Goal: Information Seeking & Learning: Learn about a topic

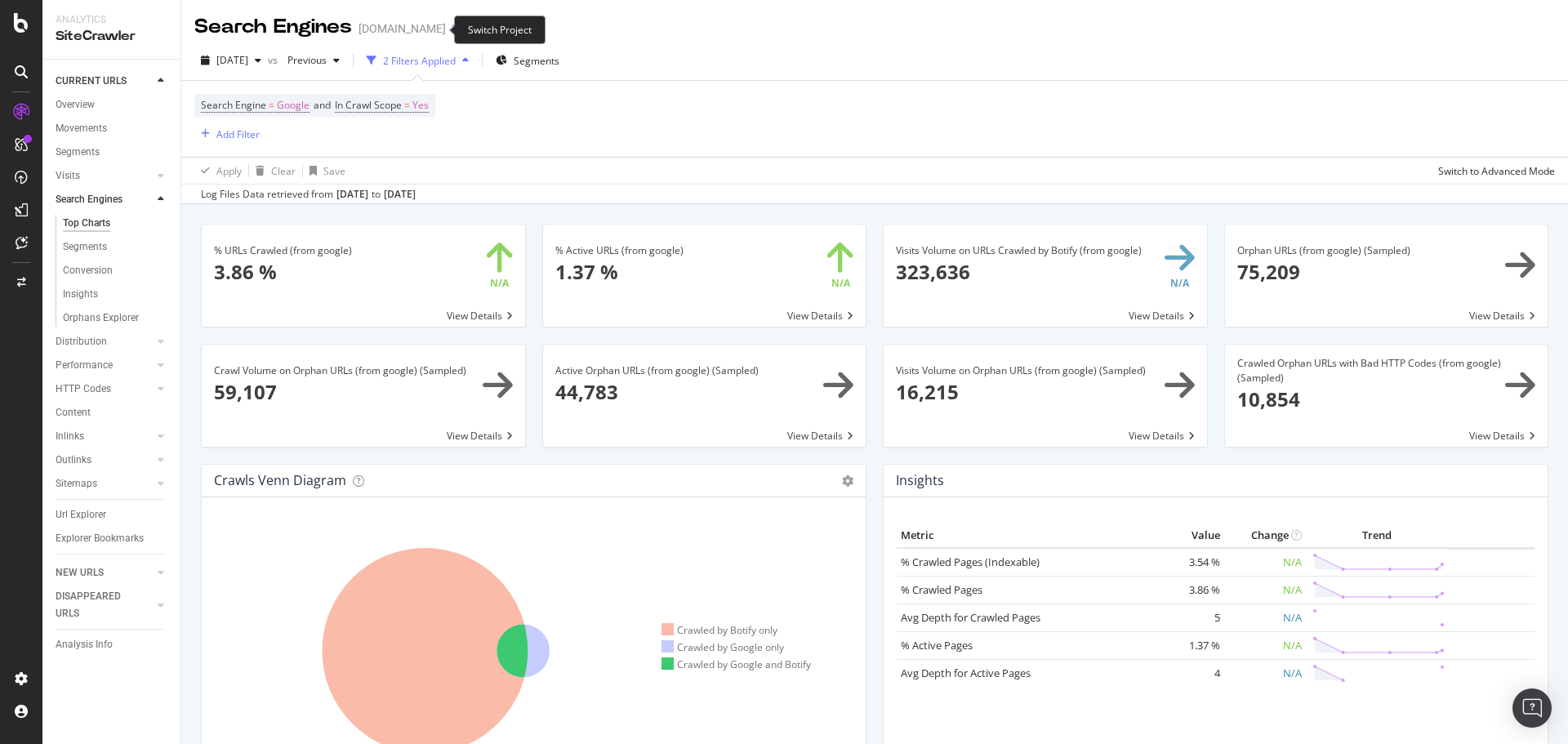
click at [452, 30] on icon "arrow-right-arrow-left" at bounding box center [457, 29] width 10 height 12
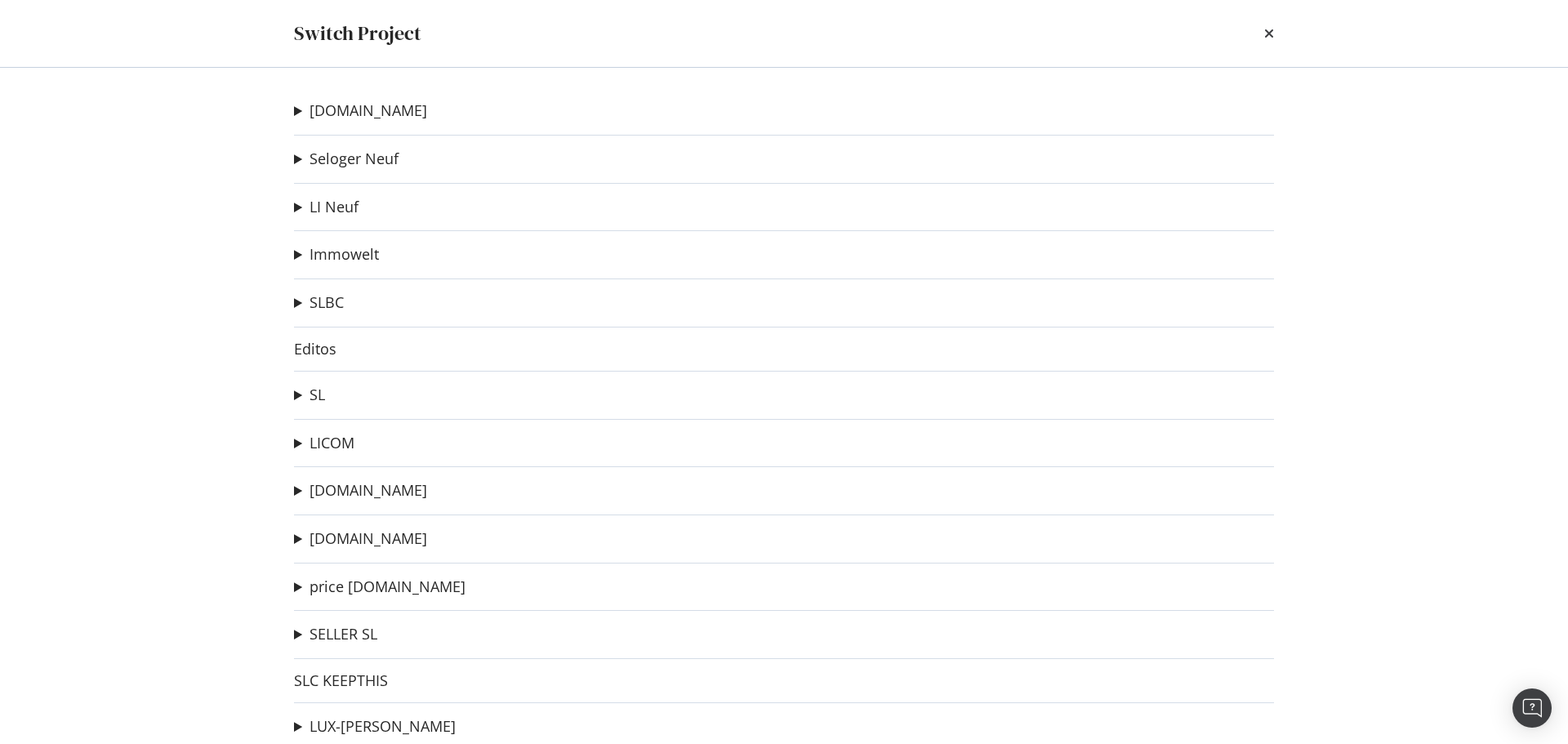
scroll to position [26, 0]
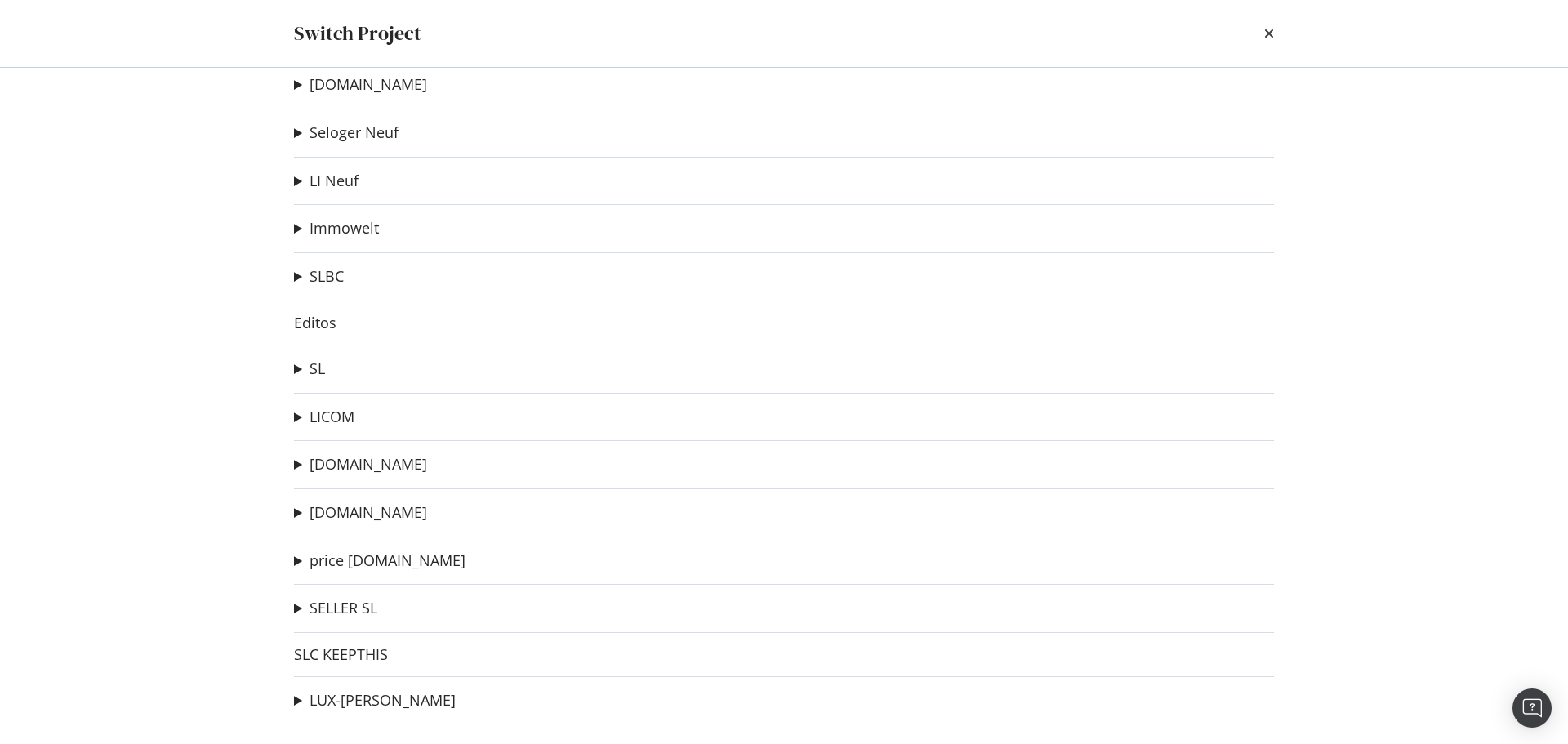
click at [298, 367] on summary "SL" at bounding box center [309, 370] width 31 height 21
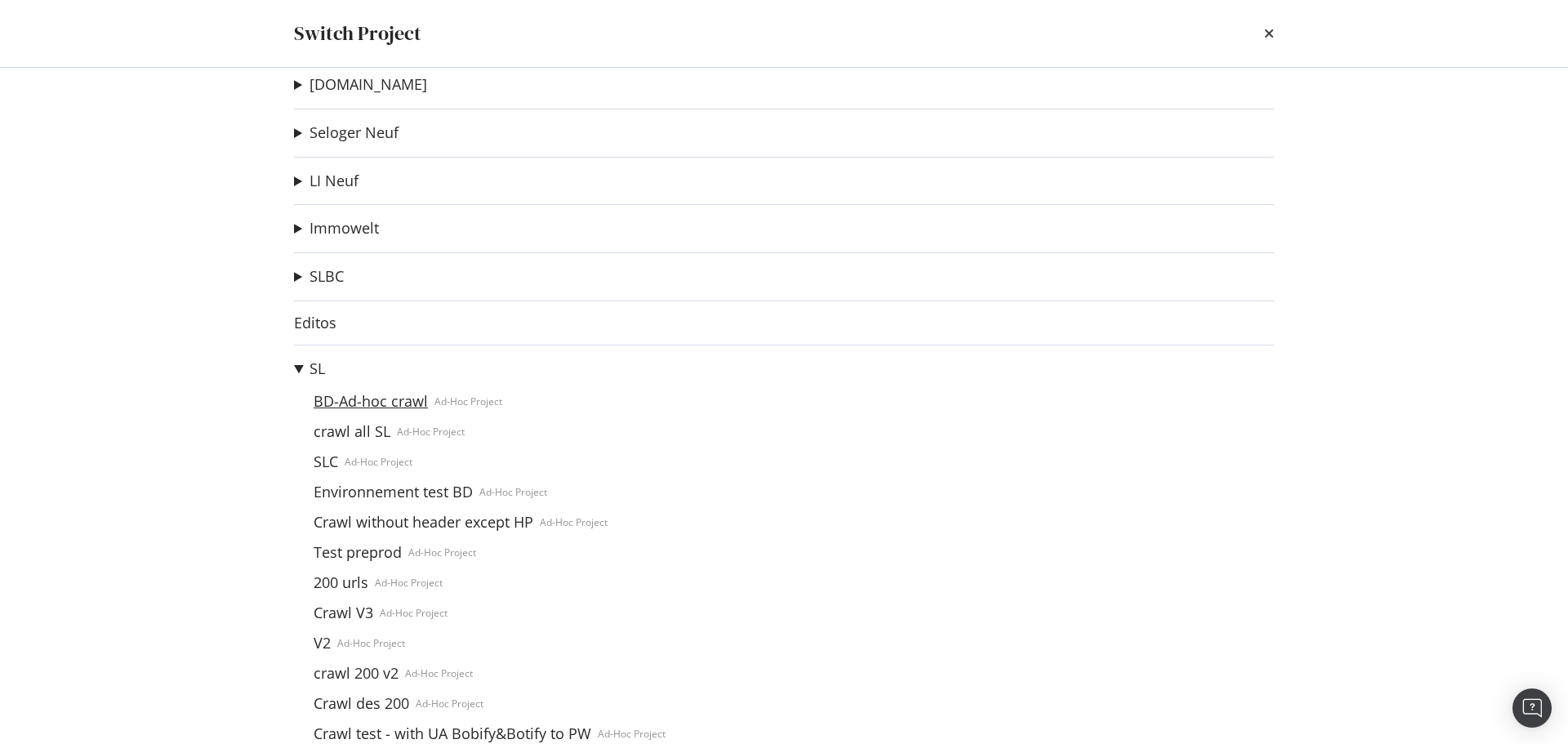
click at [362, 398] on link "BD-Ad-hoc crawl" at bounding box center [370, 402] width 127 height 17
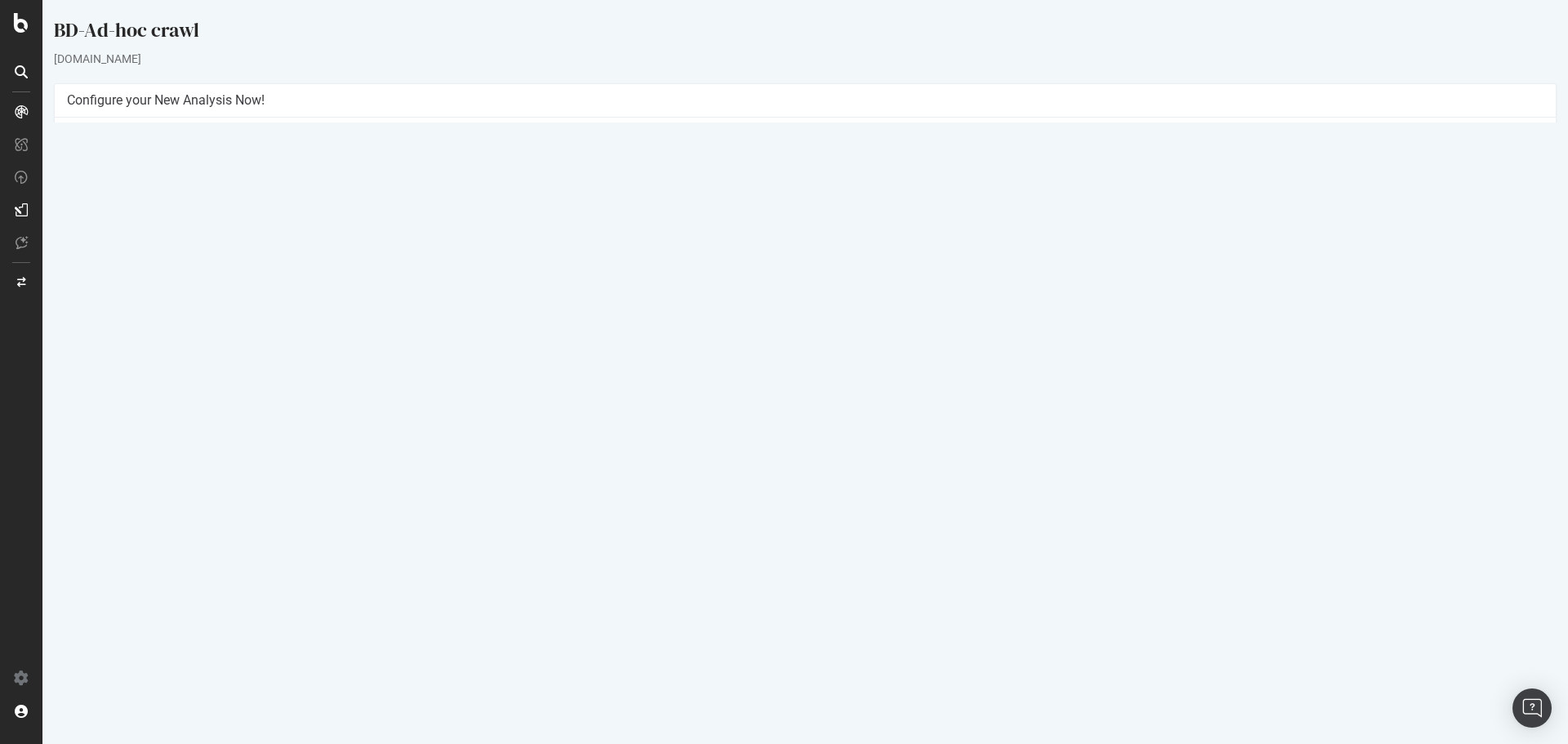
click at [781, 530] on span "2025-09-03 12:24" at bounding box center [746, 534] width 70 height 14
click at [781, 535] on span "2025-09-03 12:24" at bounding box center [746, 534] width 70 height 14
click at [1417, 532] on icon at bounding box center [1411, 533] width 11 height 13
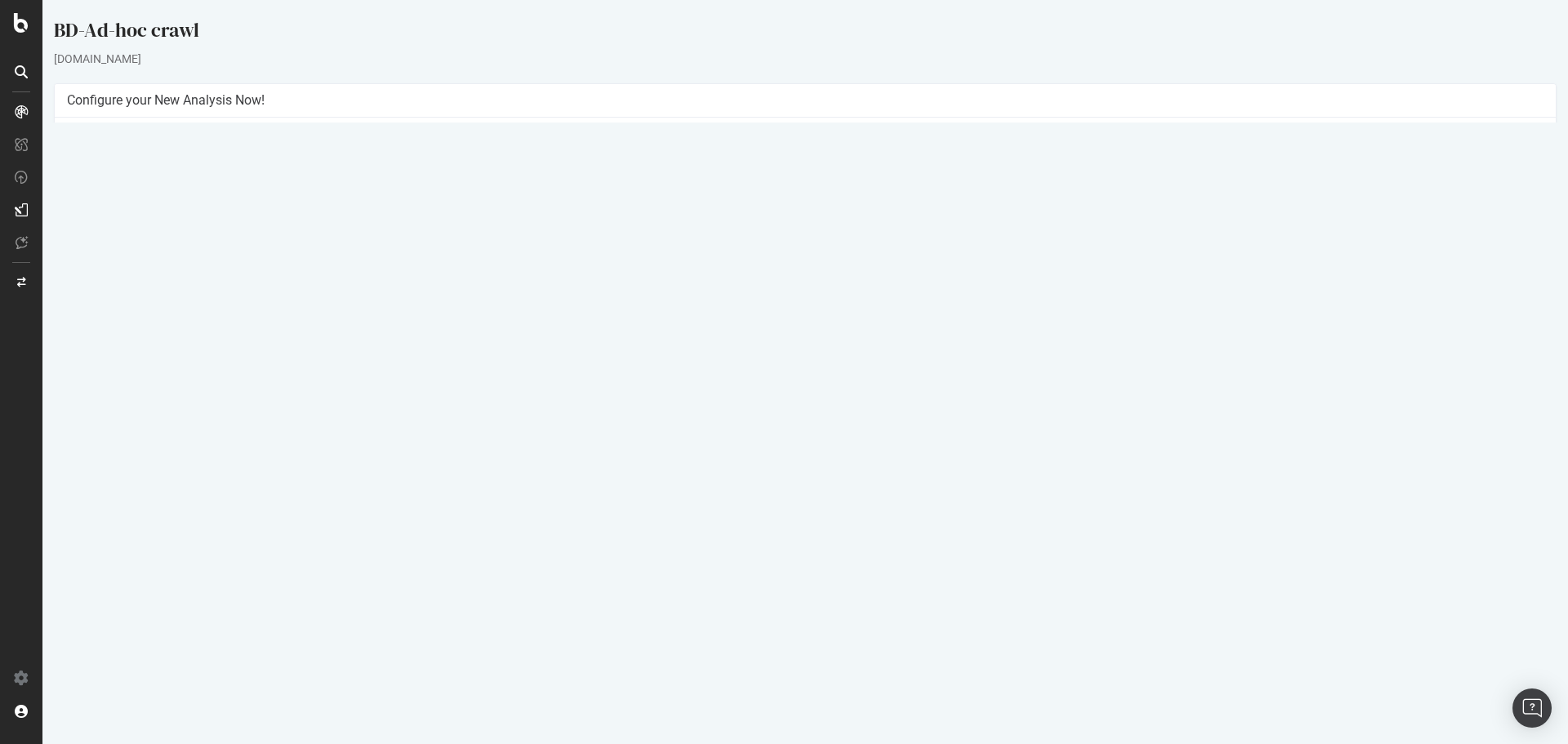
click at [848, 382] on link "Settings" at bounding box center [858, 383] width 37 height 14
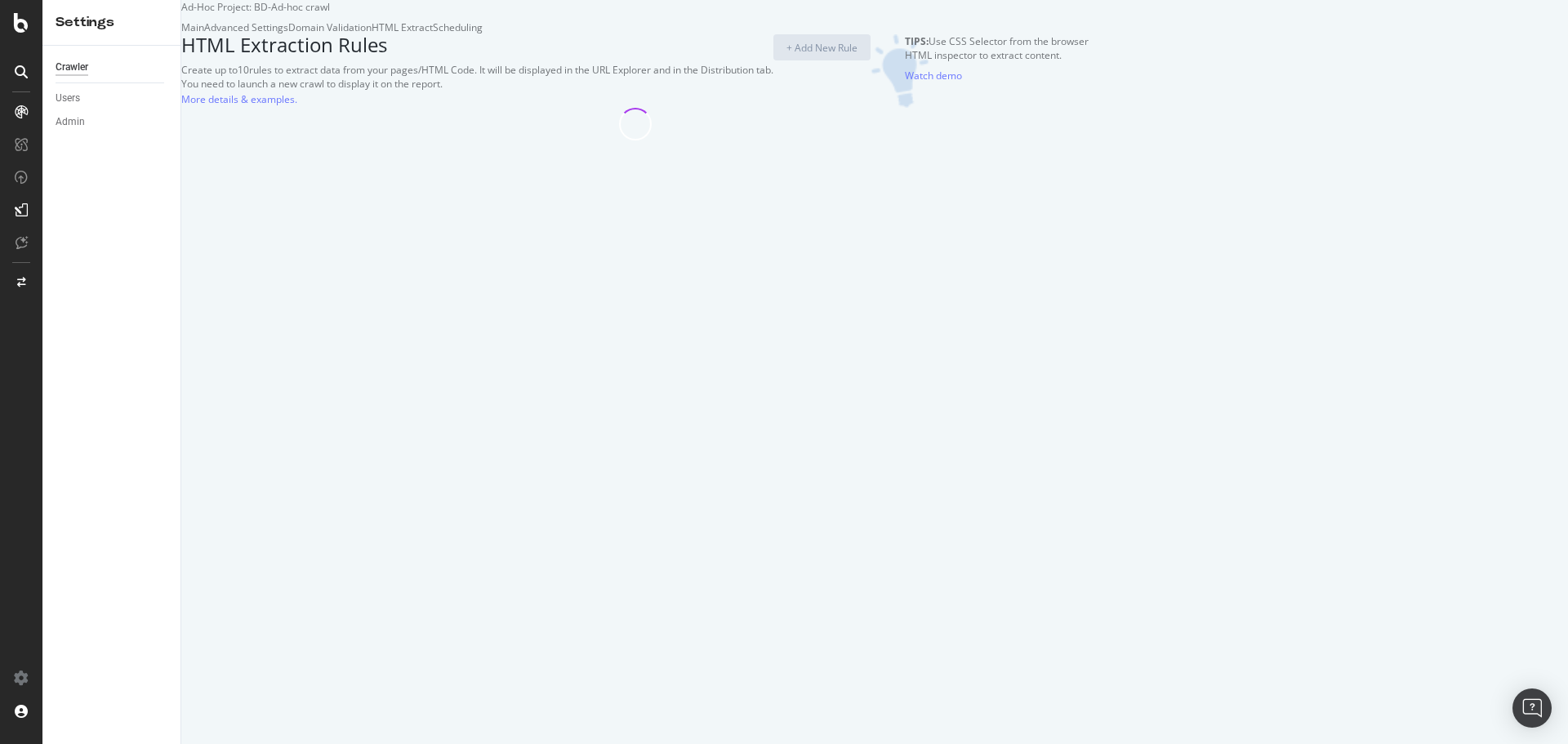
click at [450, 55] on h3 "HTML Extraction Rules" at bounding box center [477, 45] width 592 height 21
select select "i"
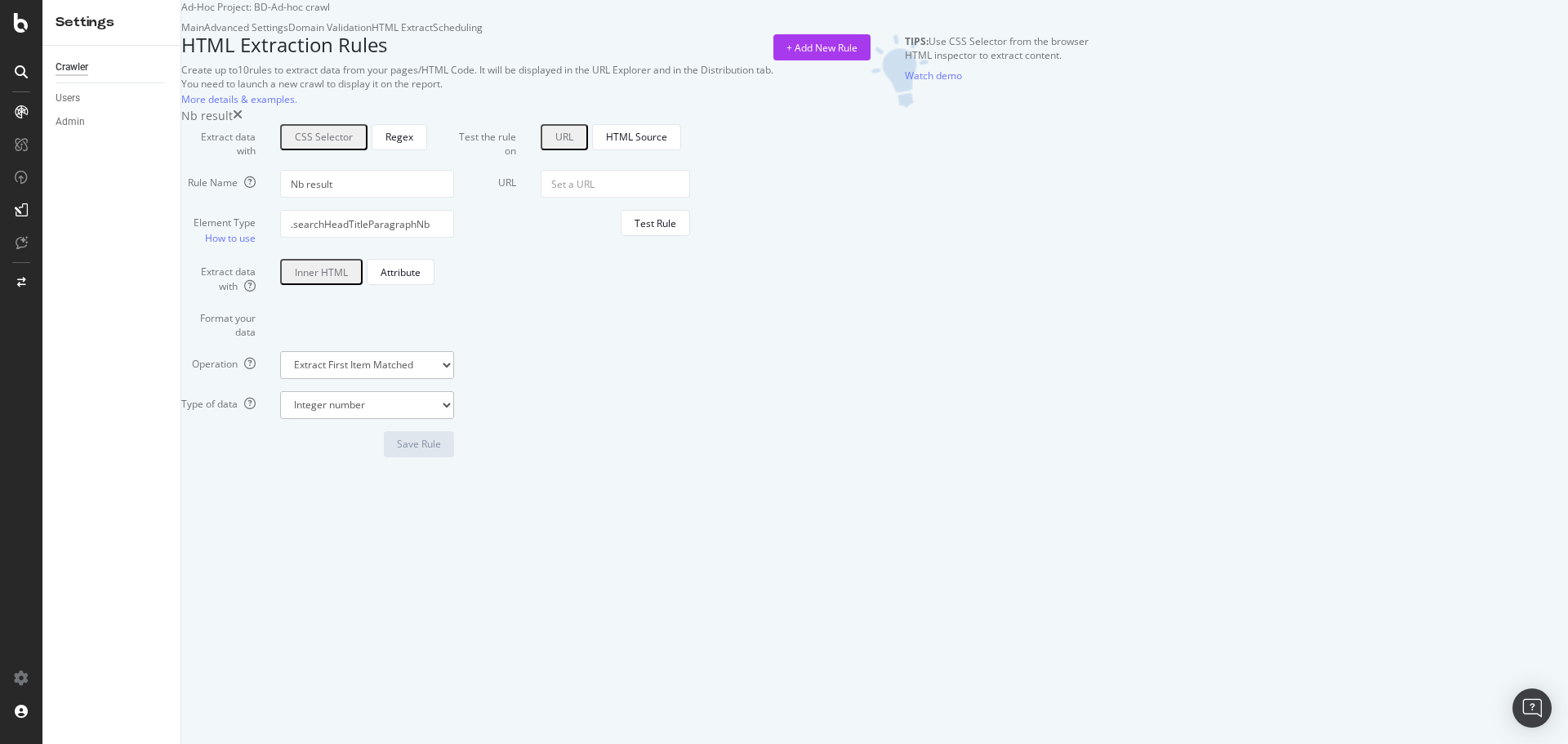
click at [694, 34] on div "Main Advanced Settings Domain Validation HTML Extract Scheduling" at bounding box center [634, 27] width 907 height 14
click at [483, 34] on div "Scheduling" at bounding box center [457, 27] width 49 height 14
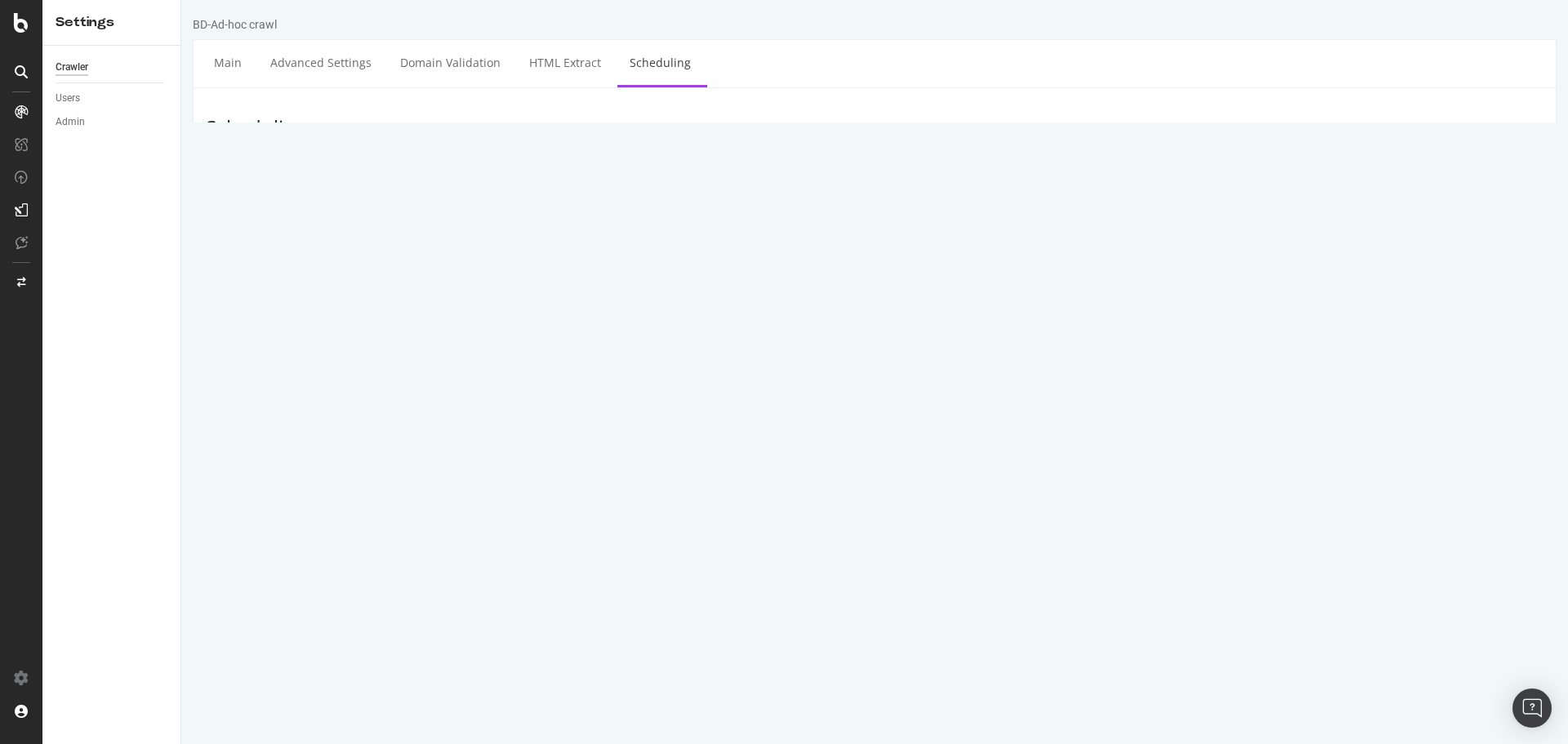
type input "2025-09-08"
click at [545, 259] on input "2025-09-08" at bounding box center [514, 259] width 163 height 28
click at [543, 259] on input "2025-09-08" at bounding box center [514, 259] width 163 height 28
click at [392, 257] on div "Start Date The start date and time use the project's timezone which is America/…" at bounding box center [875, 245] width 1361 height 55
click at [449, 303] on label "Repeat" at bounding box center [461, 301] width 48 height 14
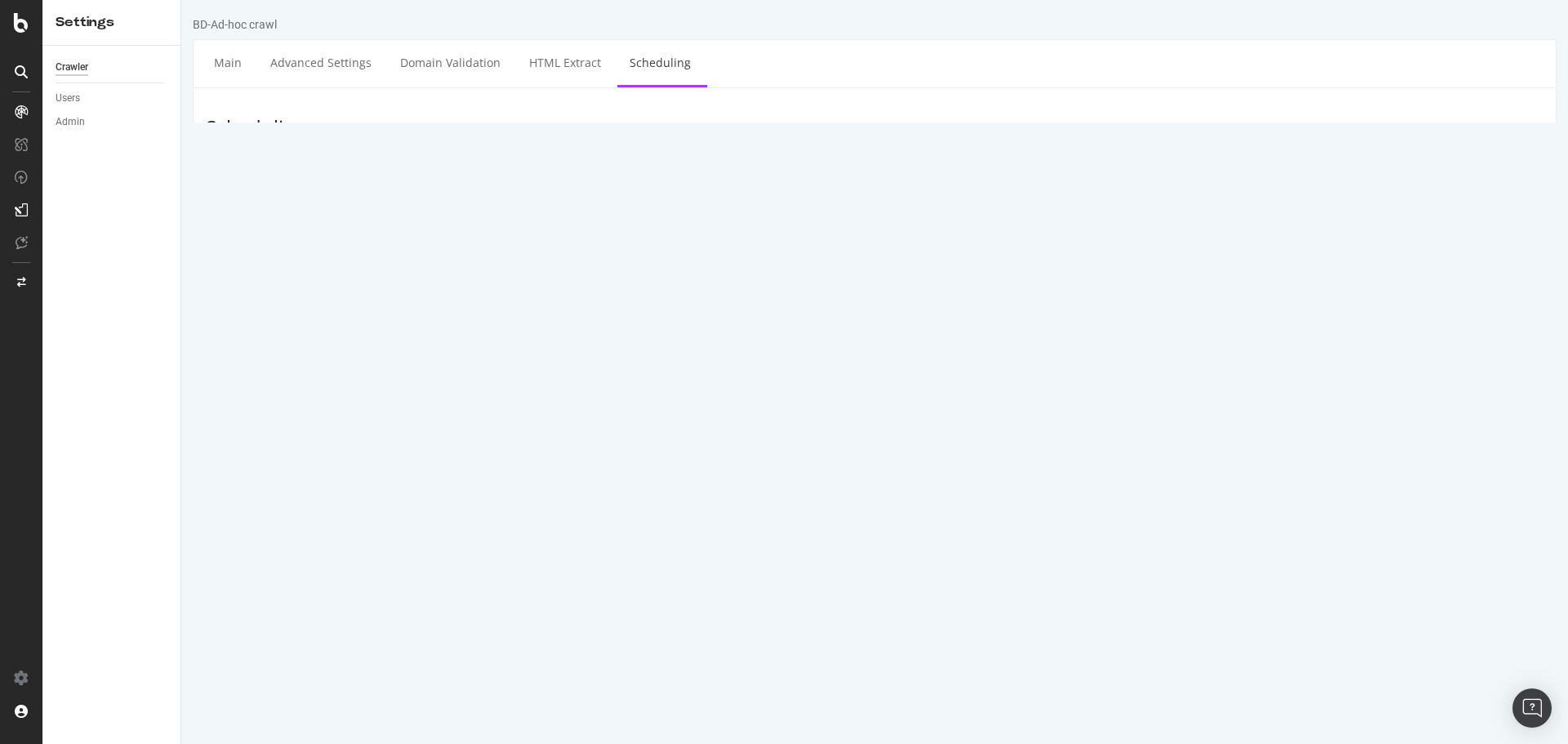
click at [181, 0] on input "Repeat" at bounding box center [181, 0] width 0 height 0
click at [862, 326] on select "Sunday Monday Tuesday Wednesday Thursday Friday Saturday" at bounding box center [828, 326] width 70 height 28
select select "4"
click at [793, 312] on select "Sunday Monday Tuesday Wednesday Thursday Friday Saturday" at bounding box center [828, 326] width 70 height 28
click at [907, 374] on input "Save & Back to Project" at bounding box center [894, 385] width 118 height 24
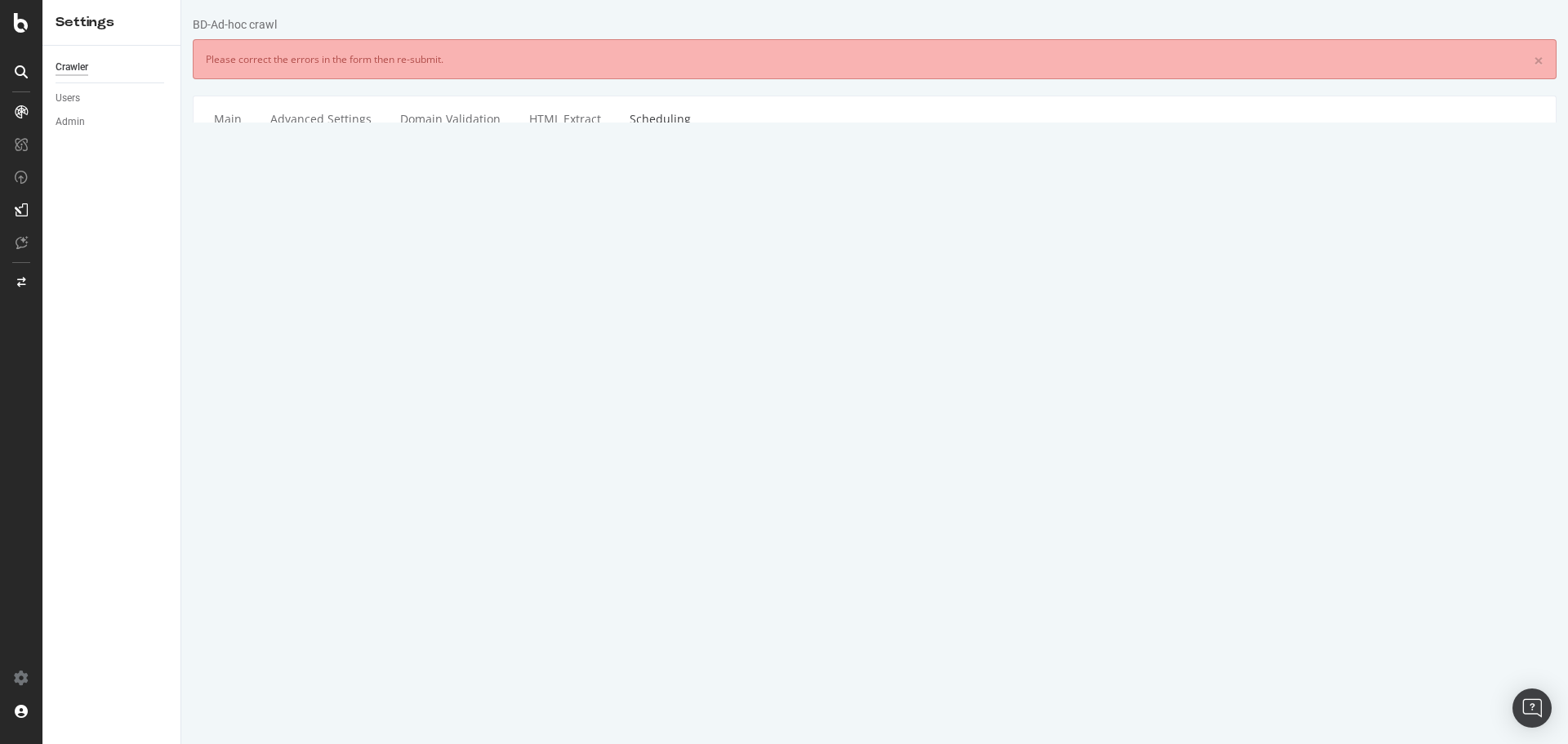
click at [660, 324] on select "00 01 02 03 04 05 06 07 08 09 10 11 12 13 14 15 16 17 18 19 20 21 22 23" at bounding box center [640, 316] width 65 height 28
click at [537, 320] on input "2025-09-08" at bounding box center [514, 316] width 163 height 28
click at [767, 307] on span at bounding box center [767, 309] width 8 height 10
click at [768, 311] on span at bounding box center [767, 309] width 8 height 10
click at [1003, 300] on div "The start date and time use the project's timezone which is America/New_York. C…" at bounding box center [988, 291] width 1127 height 22
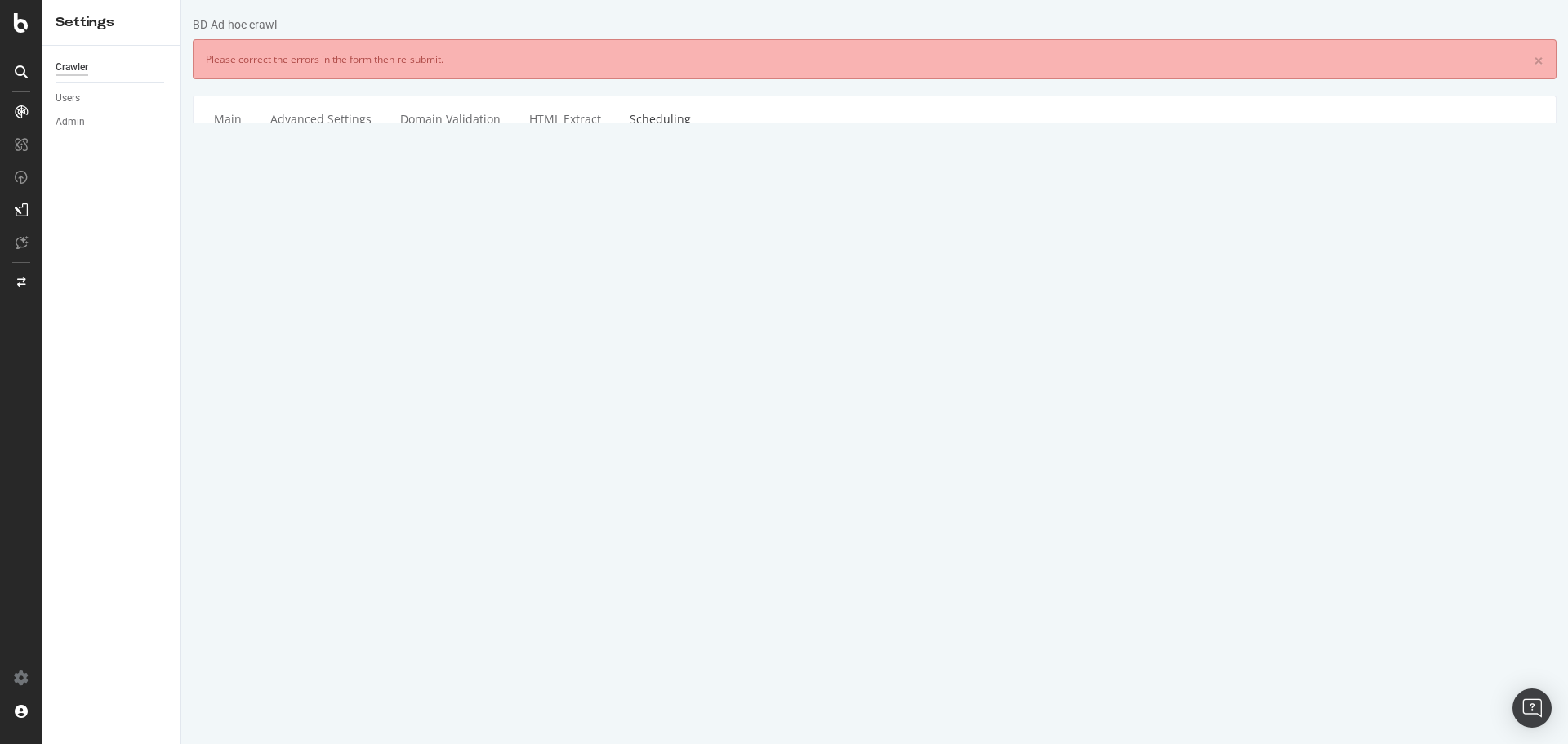
click at [641, 310] on select "00 01 02 03 04 05 06 07 08 09 10 11 12 13 14 15 16 17 18 19 20 21 22 23" at bounding box center [640, 316] width 65 height 28
click at [608, 303] on select "00 01 02 03 04 05 06 07 08 09 10 11 12 13 14 15 16 17 18 19 20 21 22 23" at bounding box center [640, 316] width 65 height 28
click at [657, 316] on select "00 01 02 03 04 05 06 07 08 09 10 11 12 13 14 15 16 17 18 19 20 21 22 23" at bounding box center [640, 316] width 65 height 28
select select "16"
click at [608, 303] on select "00 01 02 03 04 05 06 07 08 09 10 11 12 13 14 15 16 17 18 19 20 21 22 23" at bounding box center [640, 316] width 65 height 28
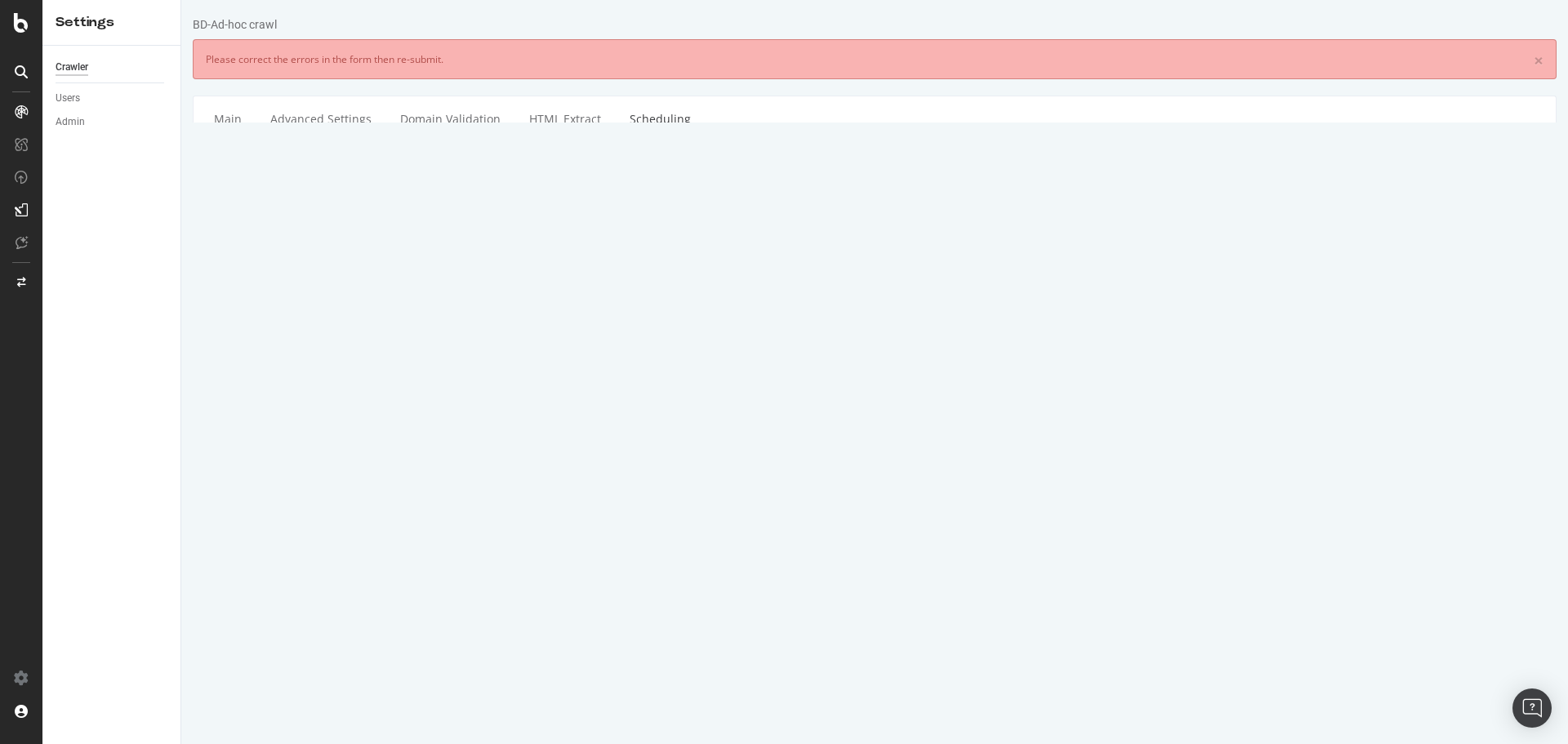
click at [715, 316] on select "00 15 30 45" at bounding box center [718, 316] width 65 height 28
select select "30"
click at [686, 303] on select "00 15 30 45" at bounding box center [718, 316] width 65 height 28
click at [900, 447] on input "Save & Back to Project" at bounding box center [894, 449] width 118 height 24
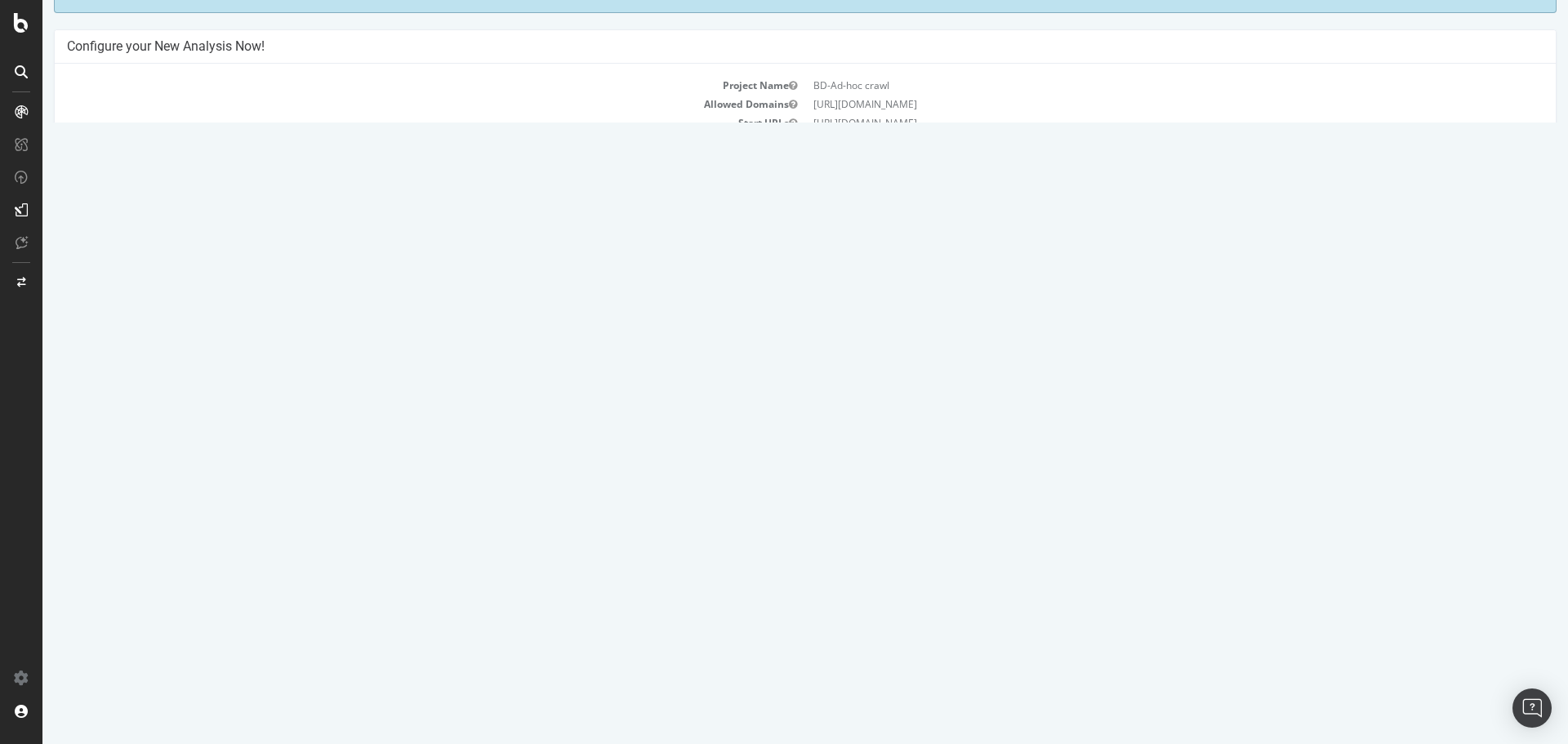
scroll to position [213, 0]
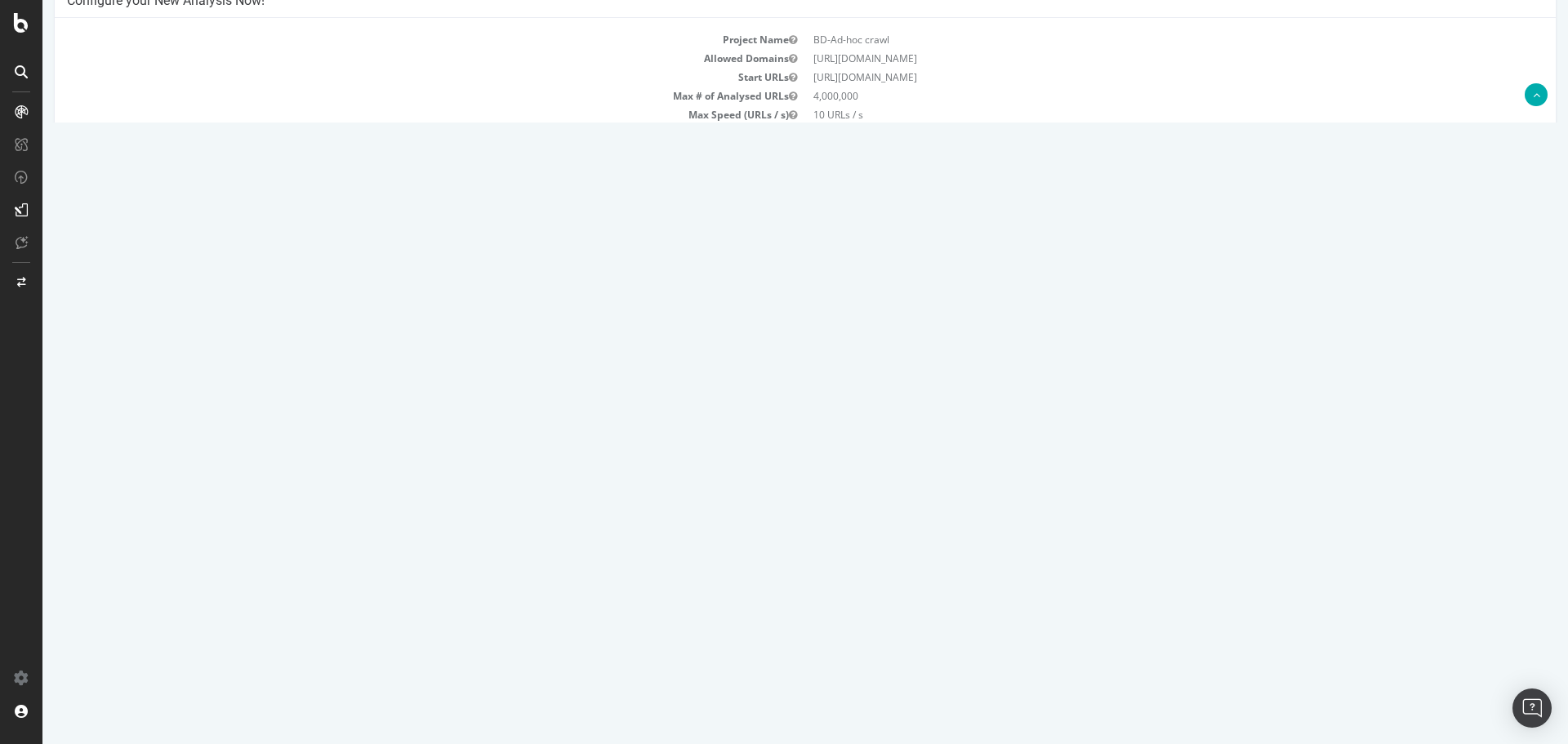
click at [854, 304] on link "Settings" at bounding box center [858, 303] width 37 height 14
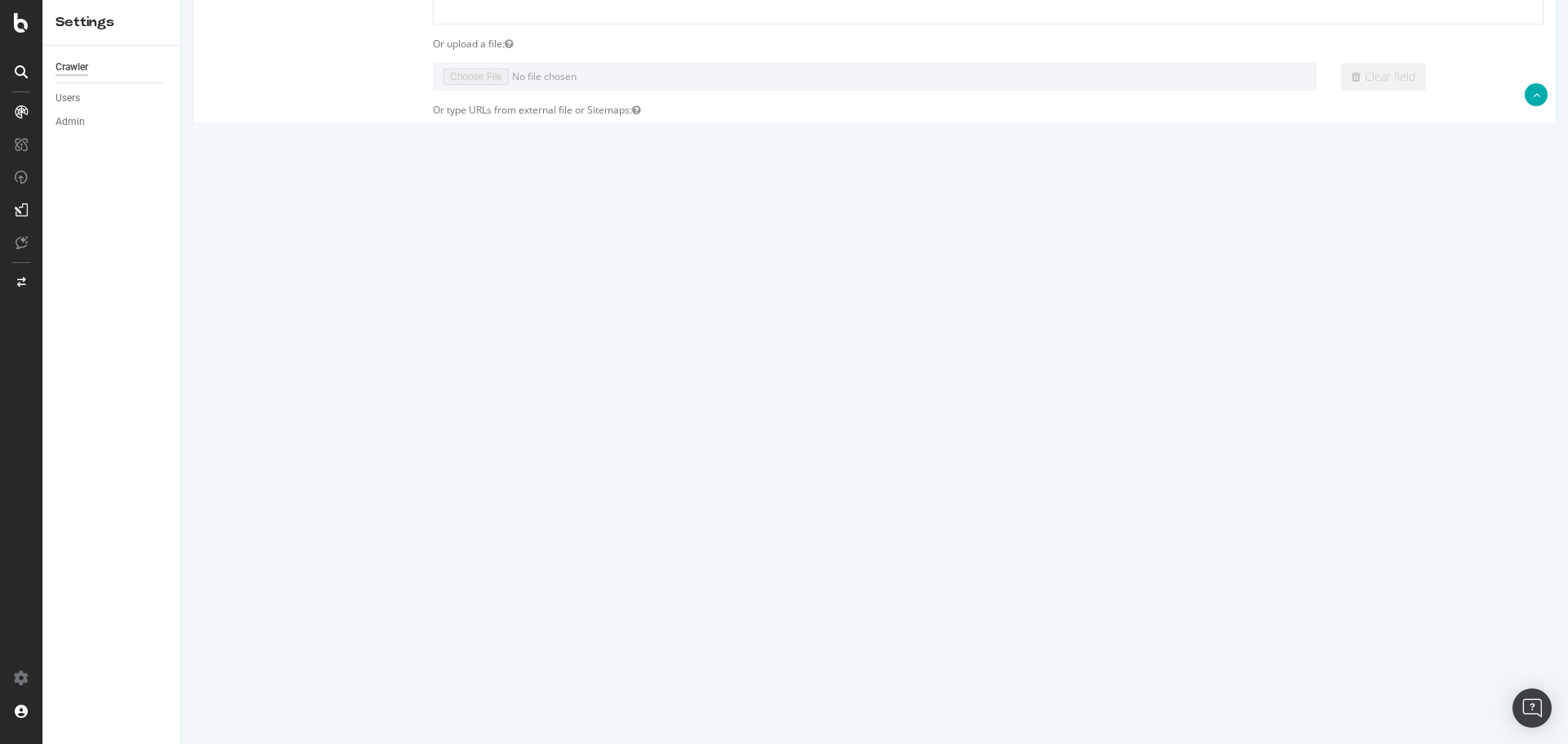
scroll to position [571, 0]
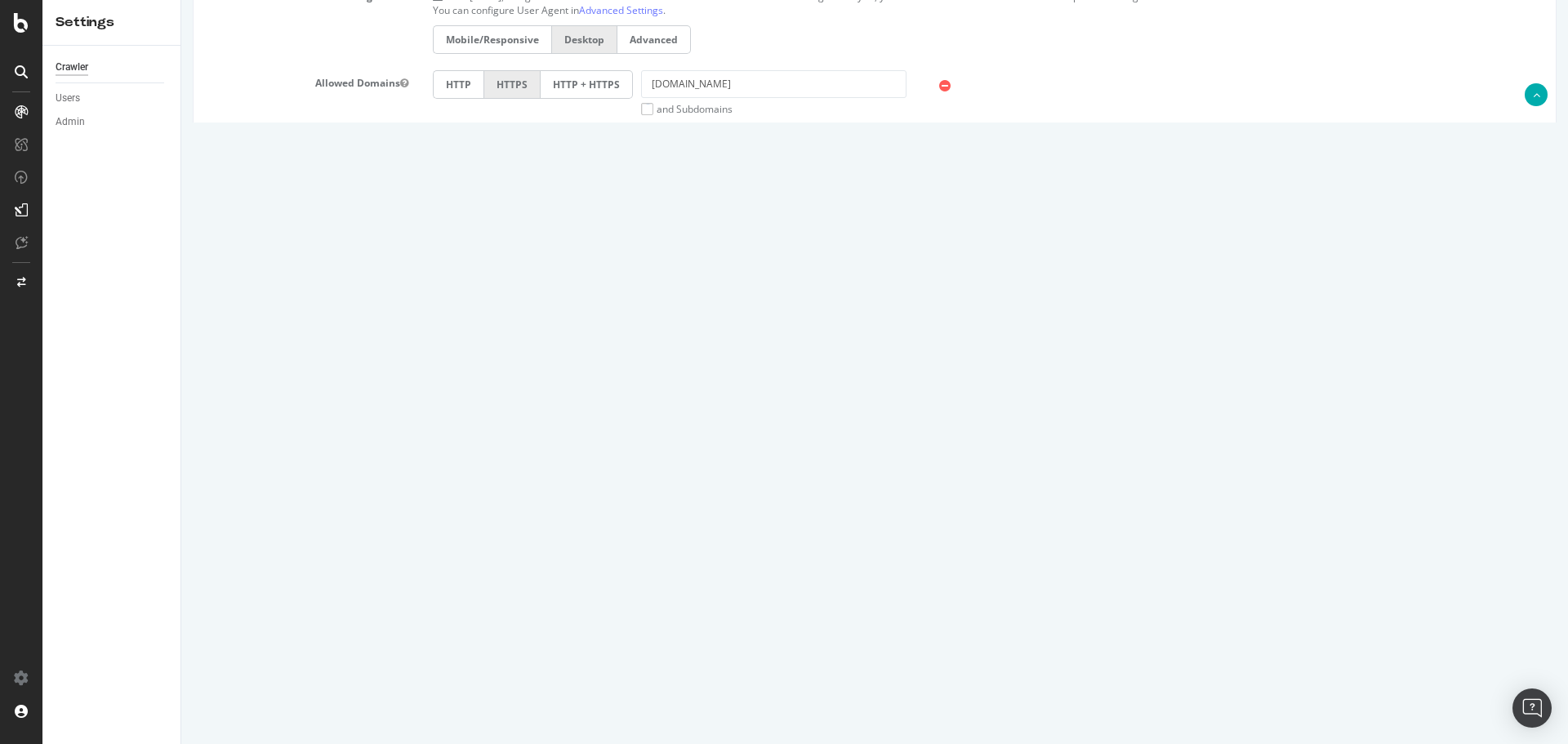
drag, startPoint x: 445, startPoint y: 421, endPoint x: 434, endPoint y: 421, distance: 11.0
click at [434, 421] on input "4000000" at bounding box center [533, 423] width 203 height 28
type input "7000000"
click at [726, 420] on div "Max # of Analysed URLs 7000000" at bounding box center [875, 423] width 1361 height 28
drag, startPoint x: 561, startPoint y: 420, endPoint x: 402, endPoint y: 427, distance: 159.2
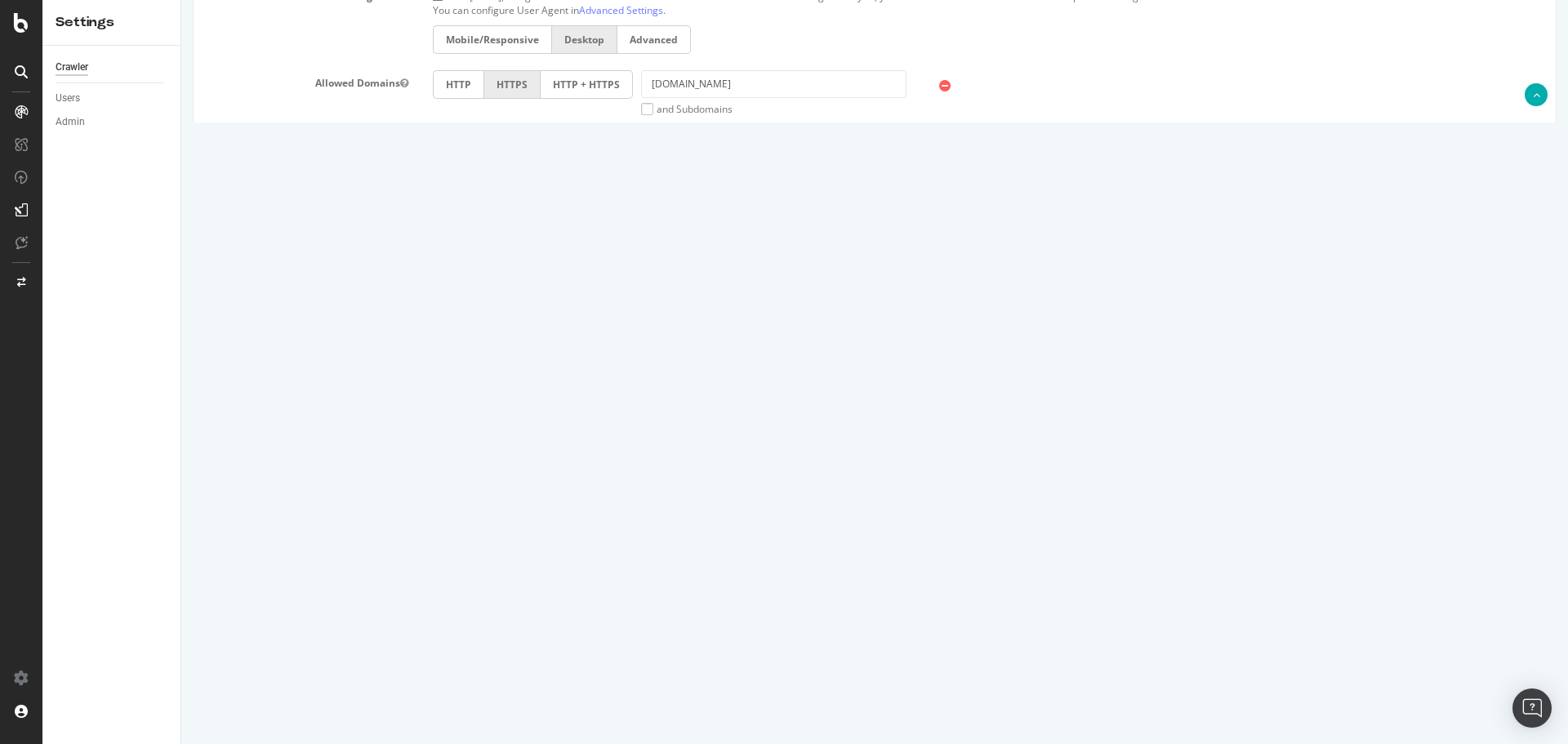
click at [402, 427] on div "Max # of Analysed URLs 7000000" at bounding box center [875, 423] width 1361 height 28
click at [459, 426] on input "7000000" at bounding box center [533, 423] width 203 height 28
click at [446, 425] on input "7000000" at bounding box center [533, 423] width 203 height 28
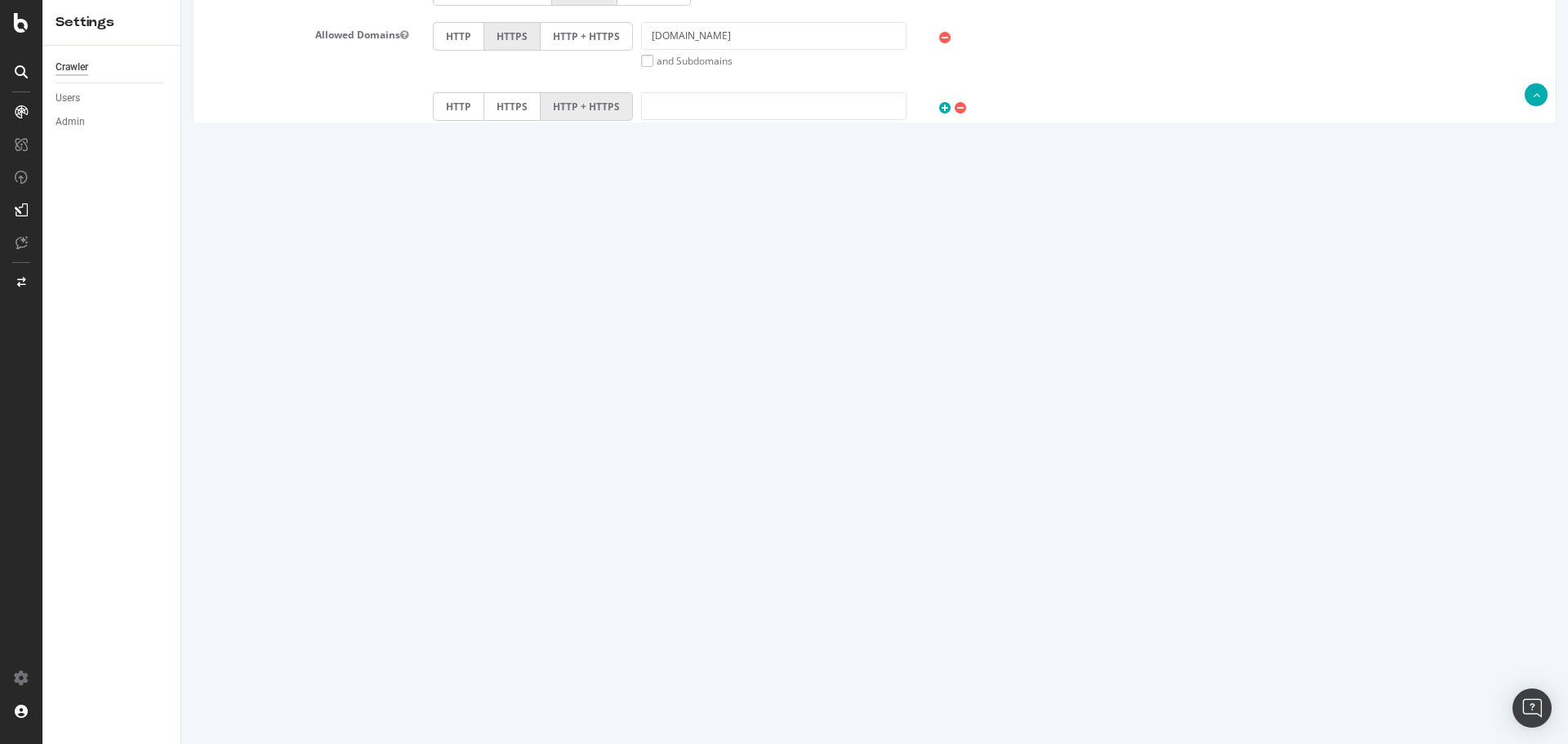
scroll to position [642, 0]
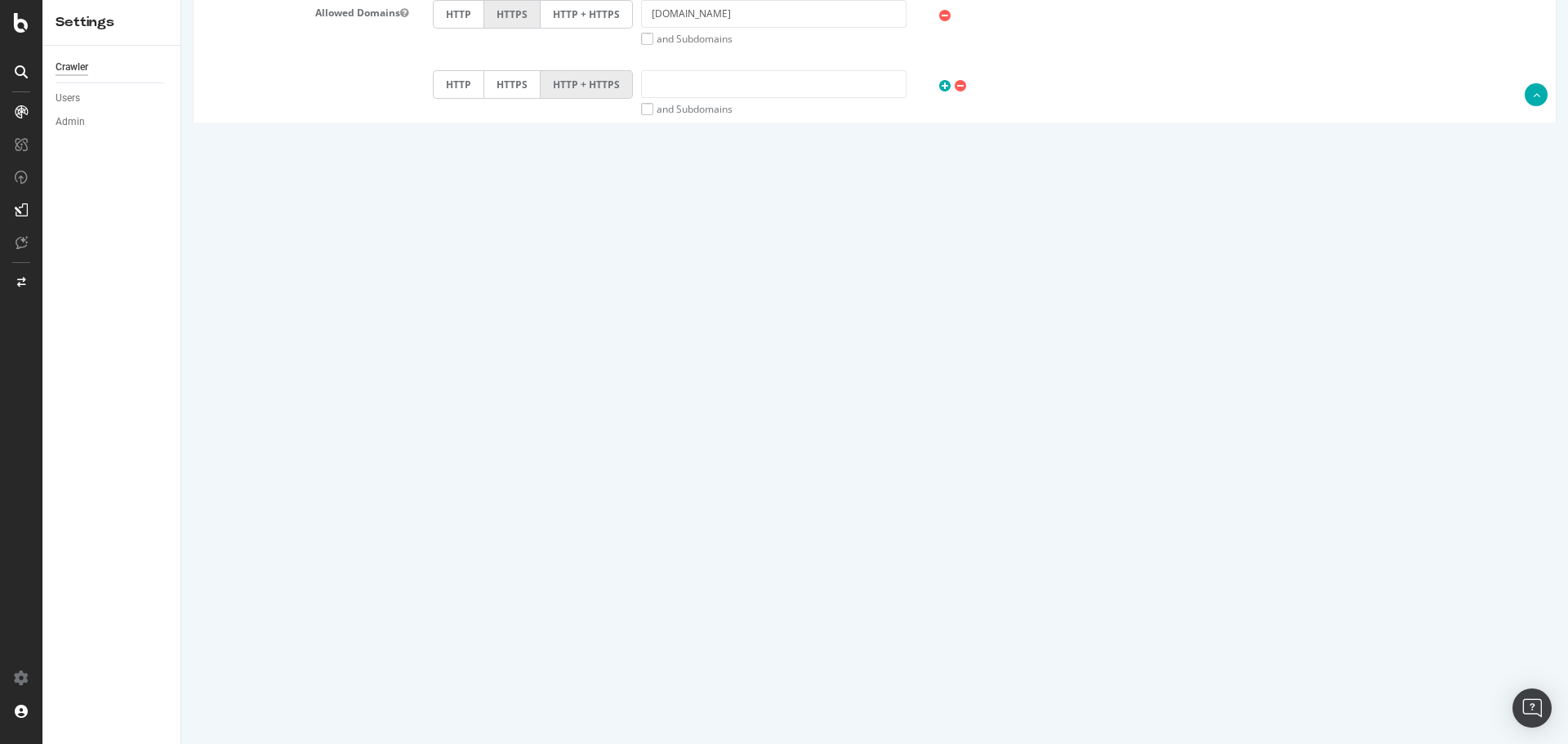
click at [920, 679] on input "Save & Back to Project" at bounding box center [894, 690] width 118 height 24
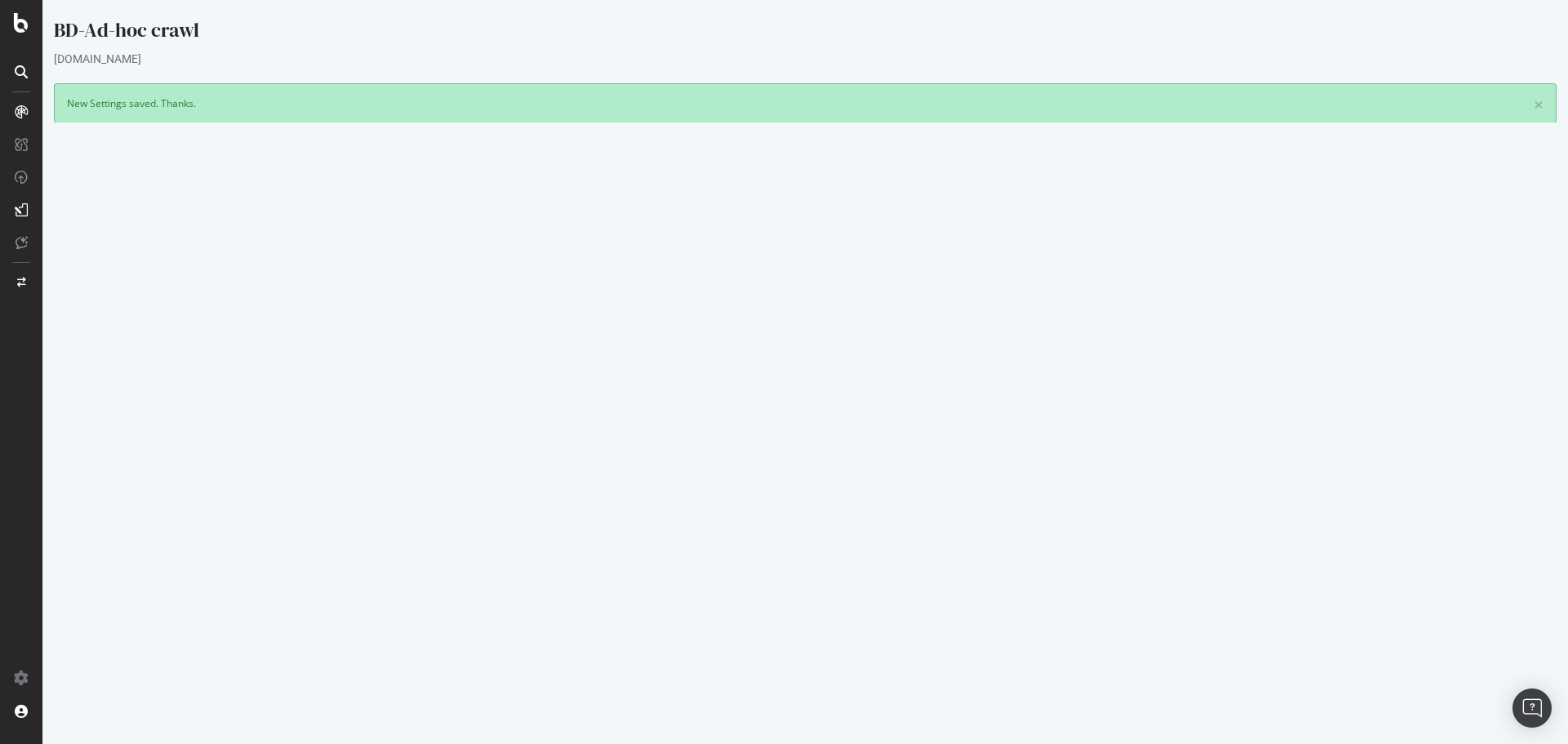
drag, startPoint x: 808, startPoint y: 312, endPoint x: 866, endPoint y: 307, distance: 58.2
click at [866, 307] on td "7,000,000" at bounding box center [1173, 308] width 738 height 18
drag, startPoint x: 810, startPoint y: 307, endPoint x: 865, endPoint y: 307, distance: 55.0
click at [865, 307] on td "7,000,000" at bounding box center [1173, 308] width 738 height 18
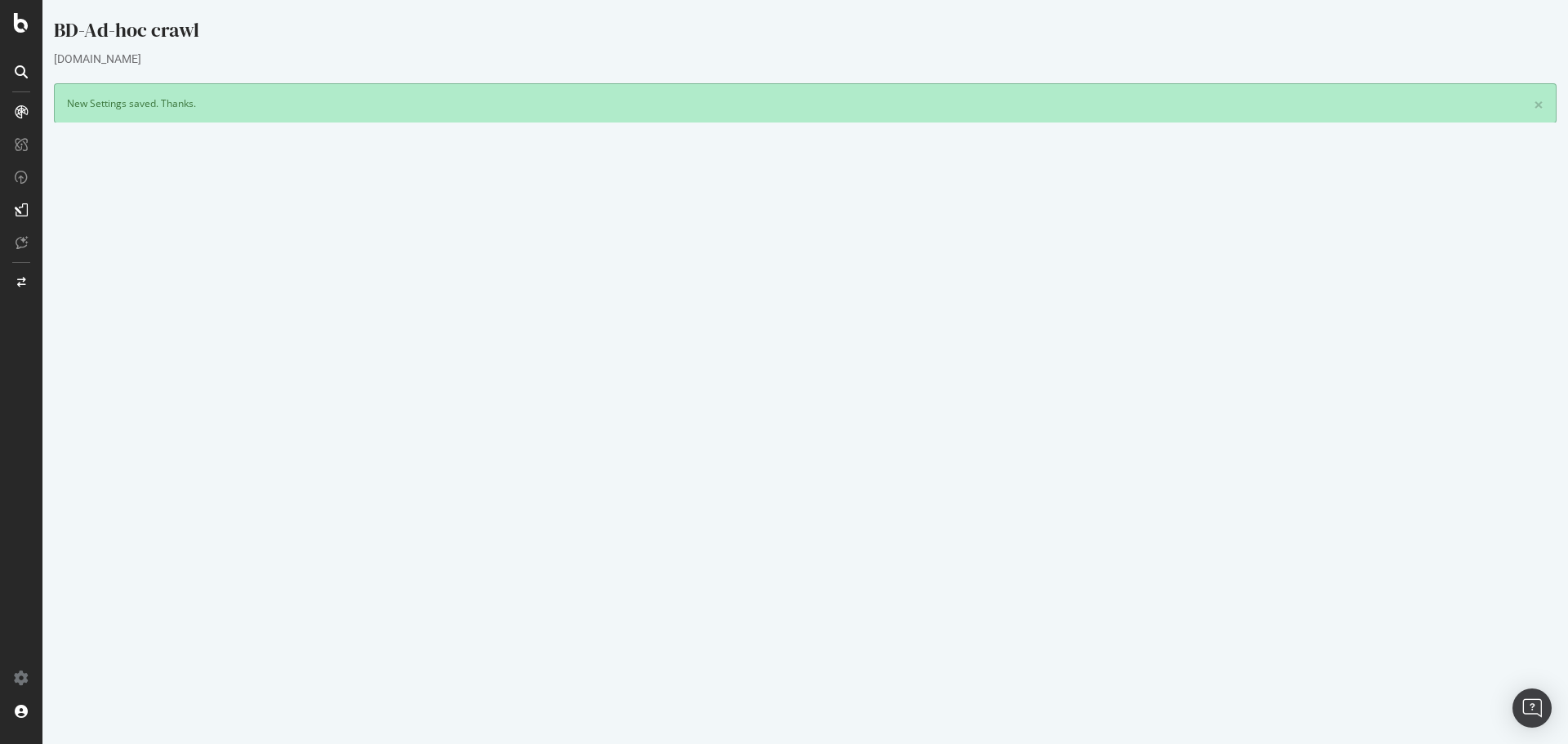
click at [848, 328] on td "10 URLs / s Estimated crawl duration: The crawl will last more than a week. We …" at bounding box center [1173, 335] width 738 height 33
drag, startPoint x: 853, startPoint y: 327, endPoint x: 804, endPoint y: 328, distance: 49.0
click at [805, 328] on td "10 URLs / s Estimated crawl duration: The crawl will last more than a week. We …" at bounding box center [1173, 335] width 738 height 33
drag, startPoint x: 810, startPoint y: 308, endPoint x: 856, endPoint y: 307, distance: 46.0
click at [856, 307] on td "7,000,000" at bounding box center [1173, 308] width 738 height 18
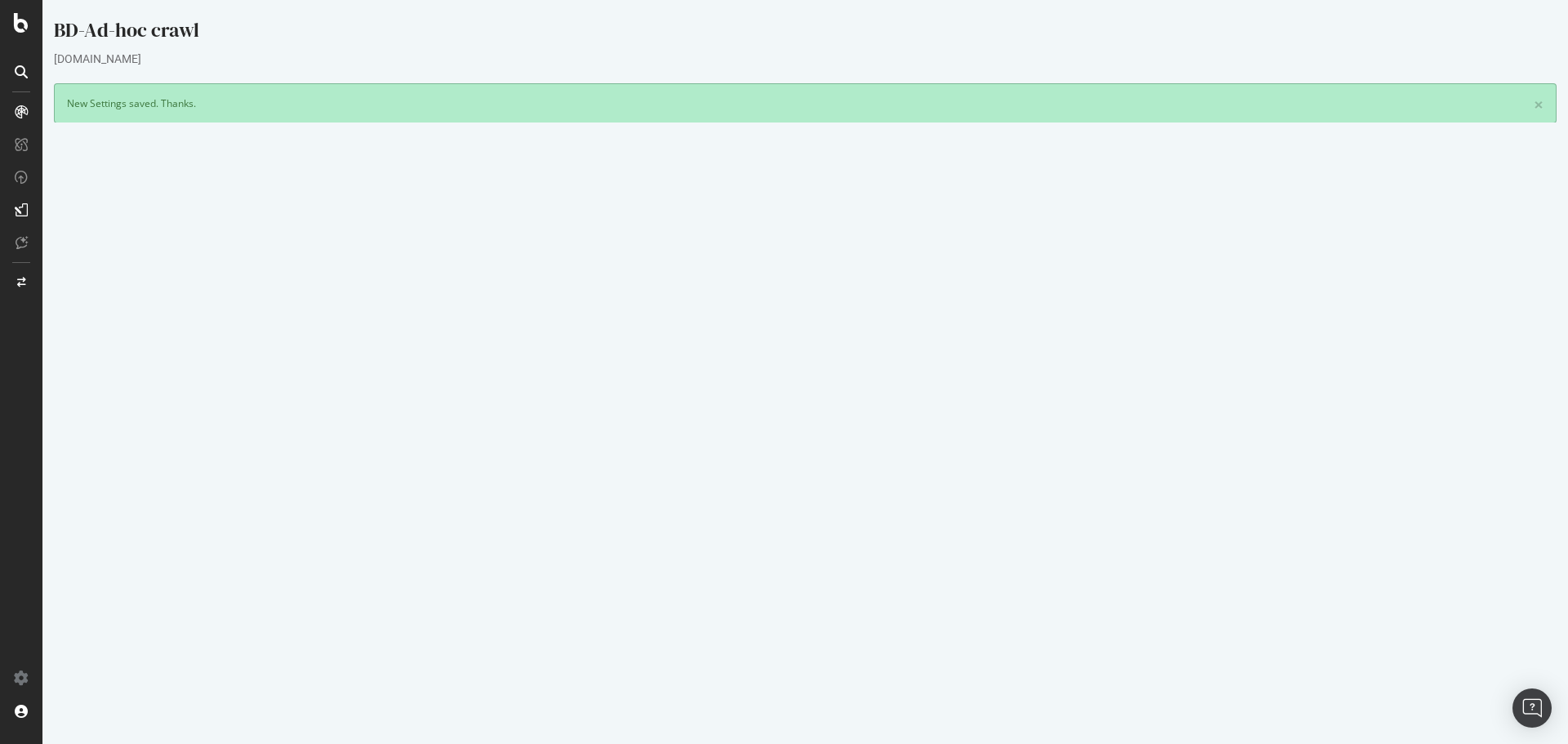
click at [890, 498] on div "Project Name BD-Ad-hoc crawl Allowed Domains https://www.bellesdemeures.com Sta…" at bounding box center [805, 392] width 1501 height 323
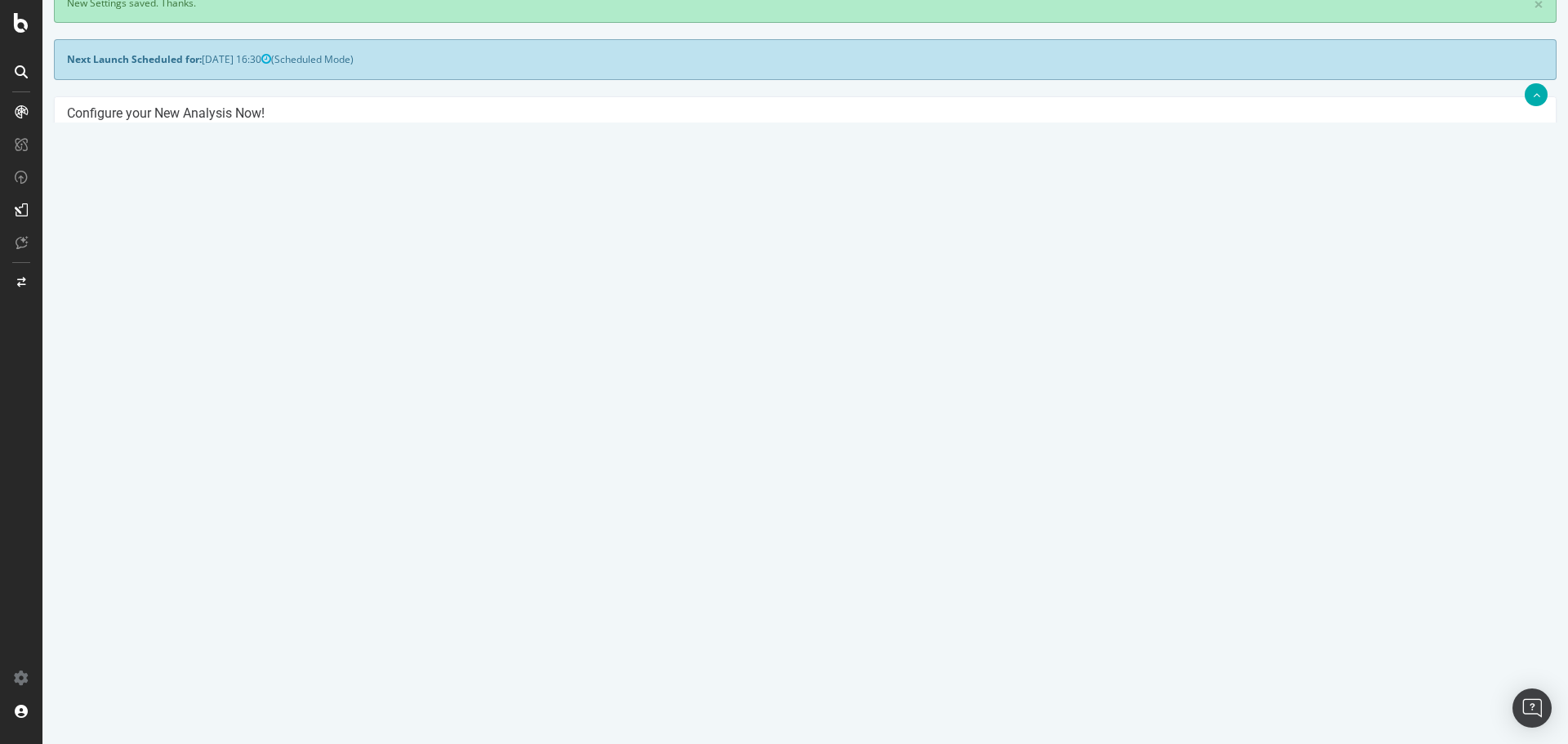
scroll to position [213, 0]
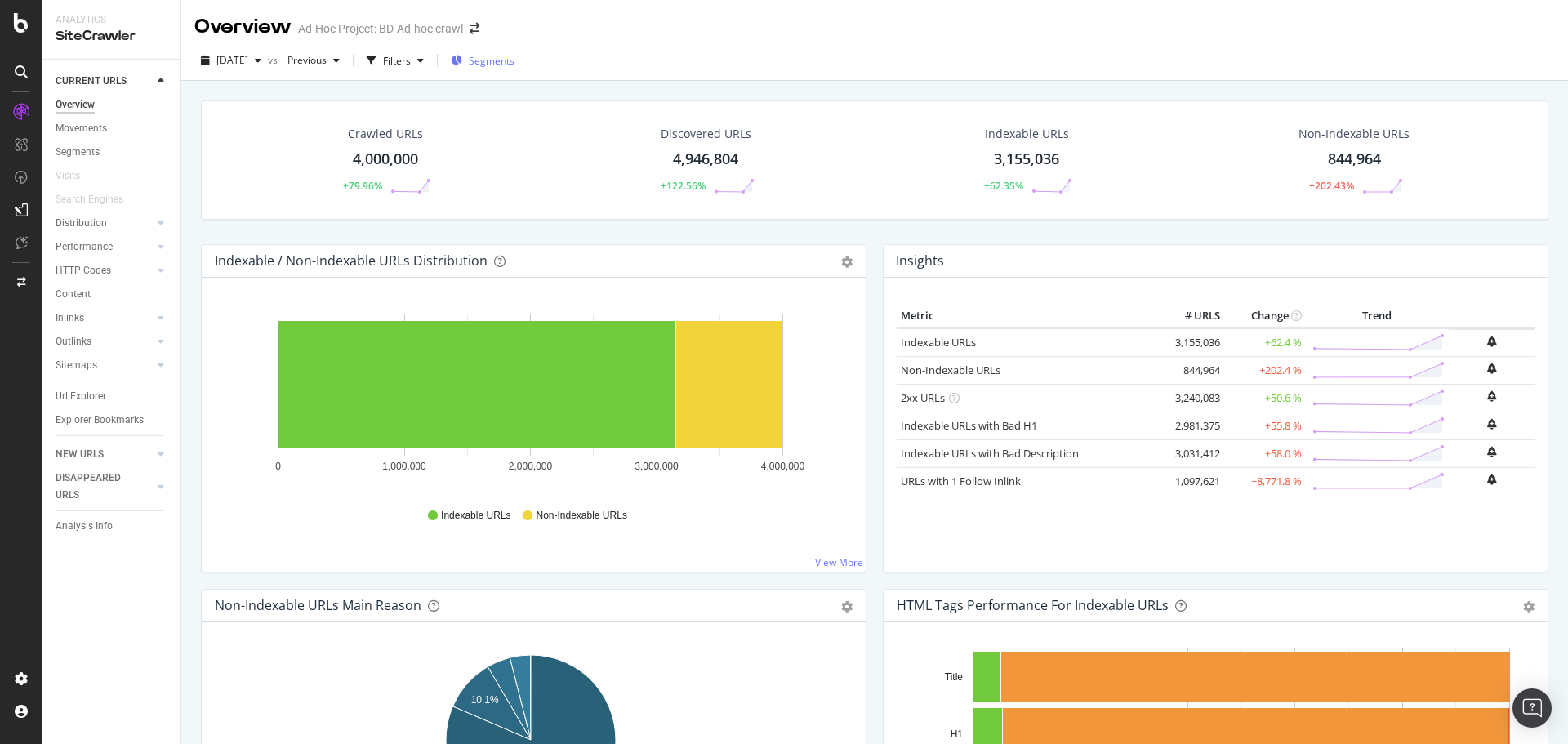
click at [514, 55] on span "Segments" at bounding box center [491, 61] width 46 height 14
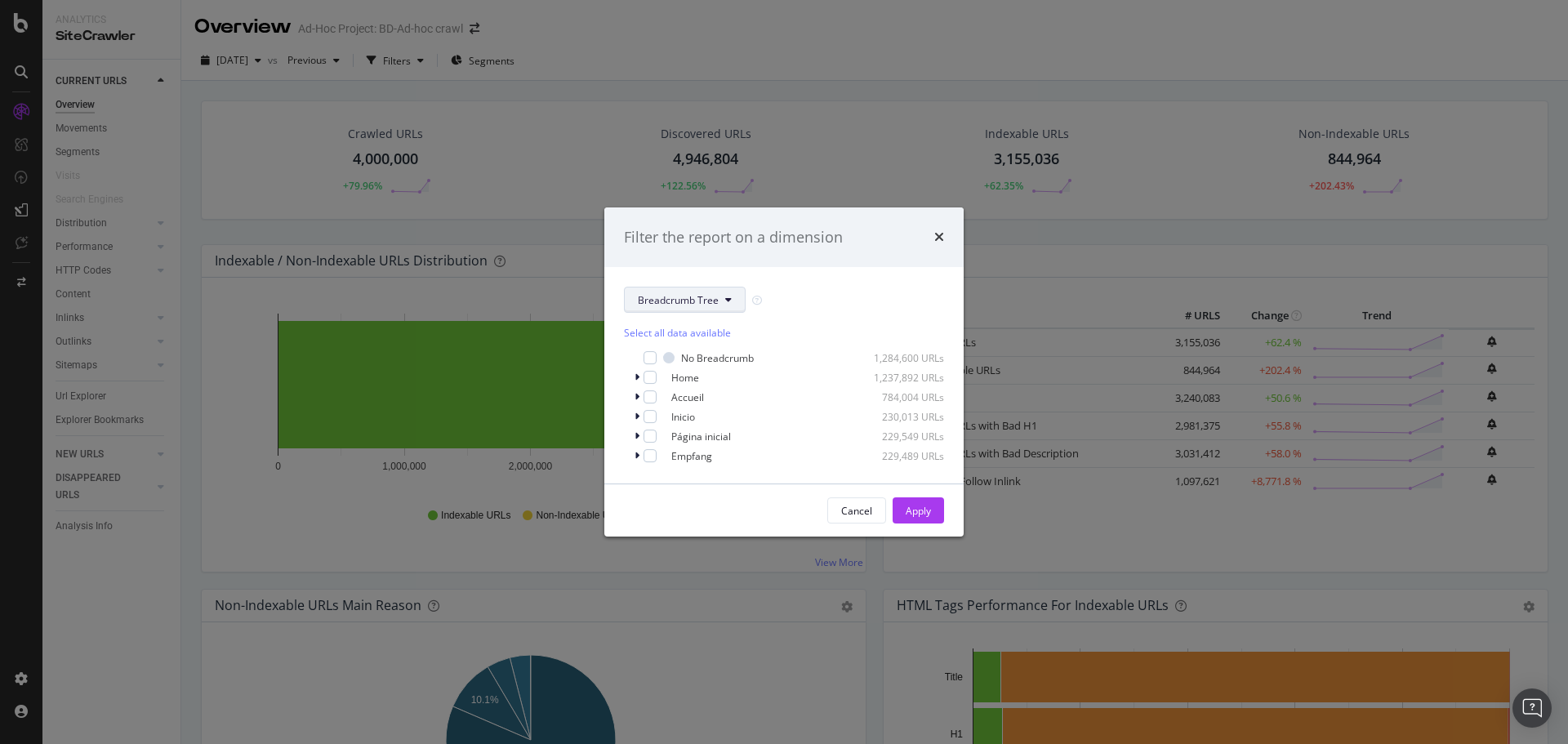
click at [706, 303] on span "Breadcrumb Tree" at bounding box center [678, 300] width 80 height 14
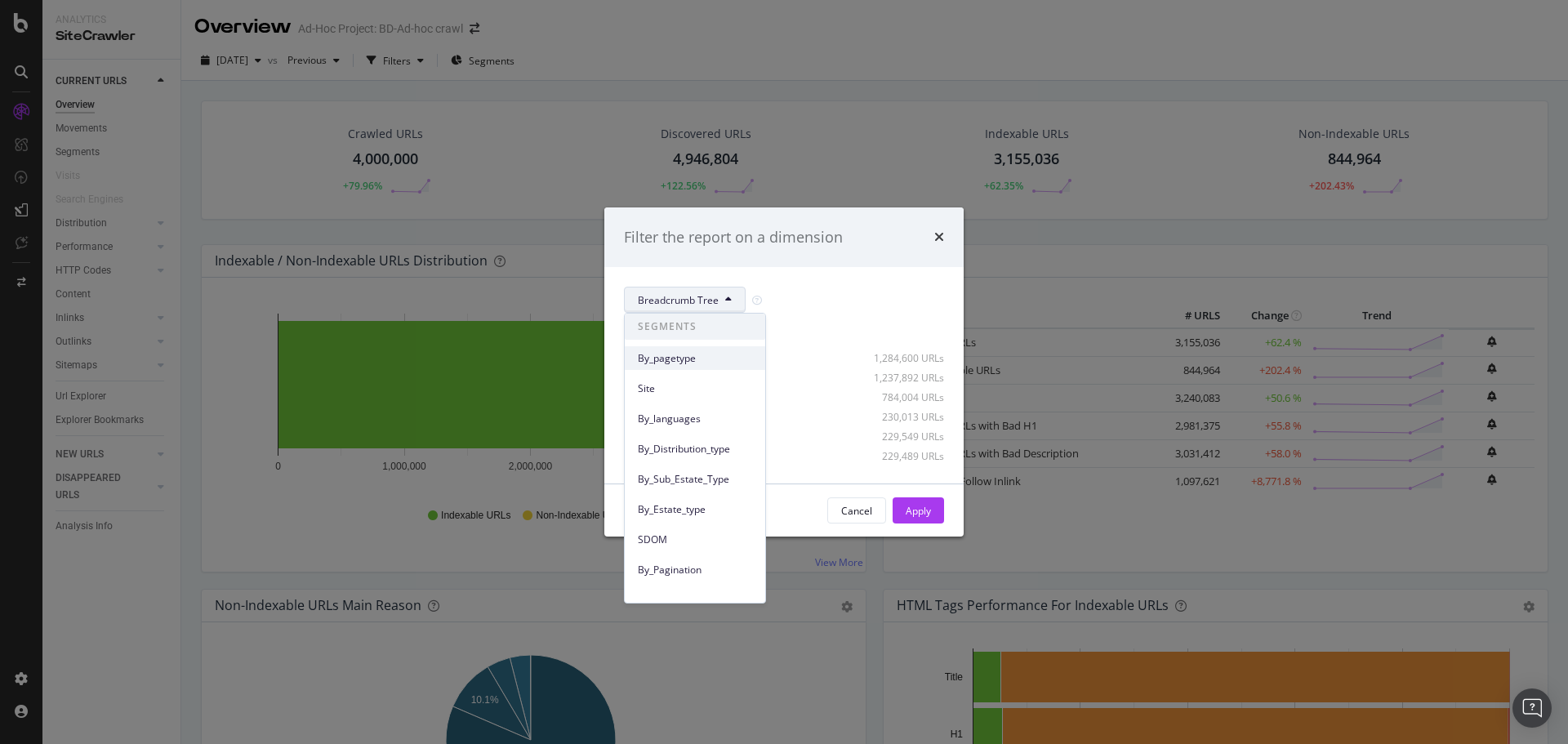
click at [695, 358] on span "By_pagetype" at bounding box center [695, 358] width 114 height 15
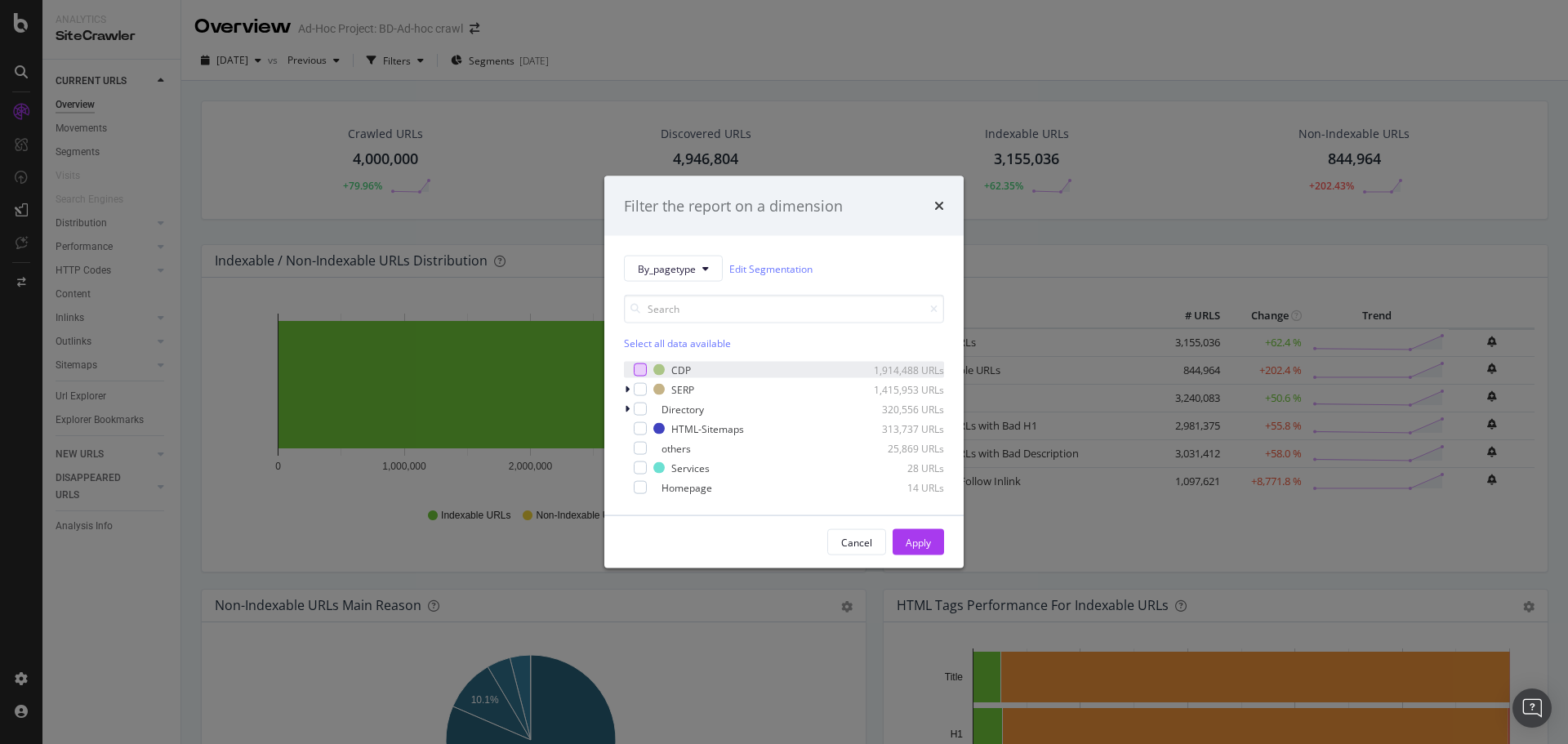
click at [641, 370] on div "modal" at bounding box center [639, 370] width 13 height 13
click at [918, 540] on div "Apply" at bounding box center [918, 542] width 25 height 14
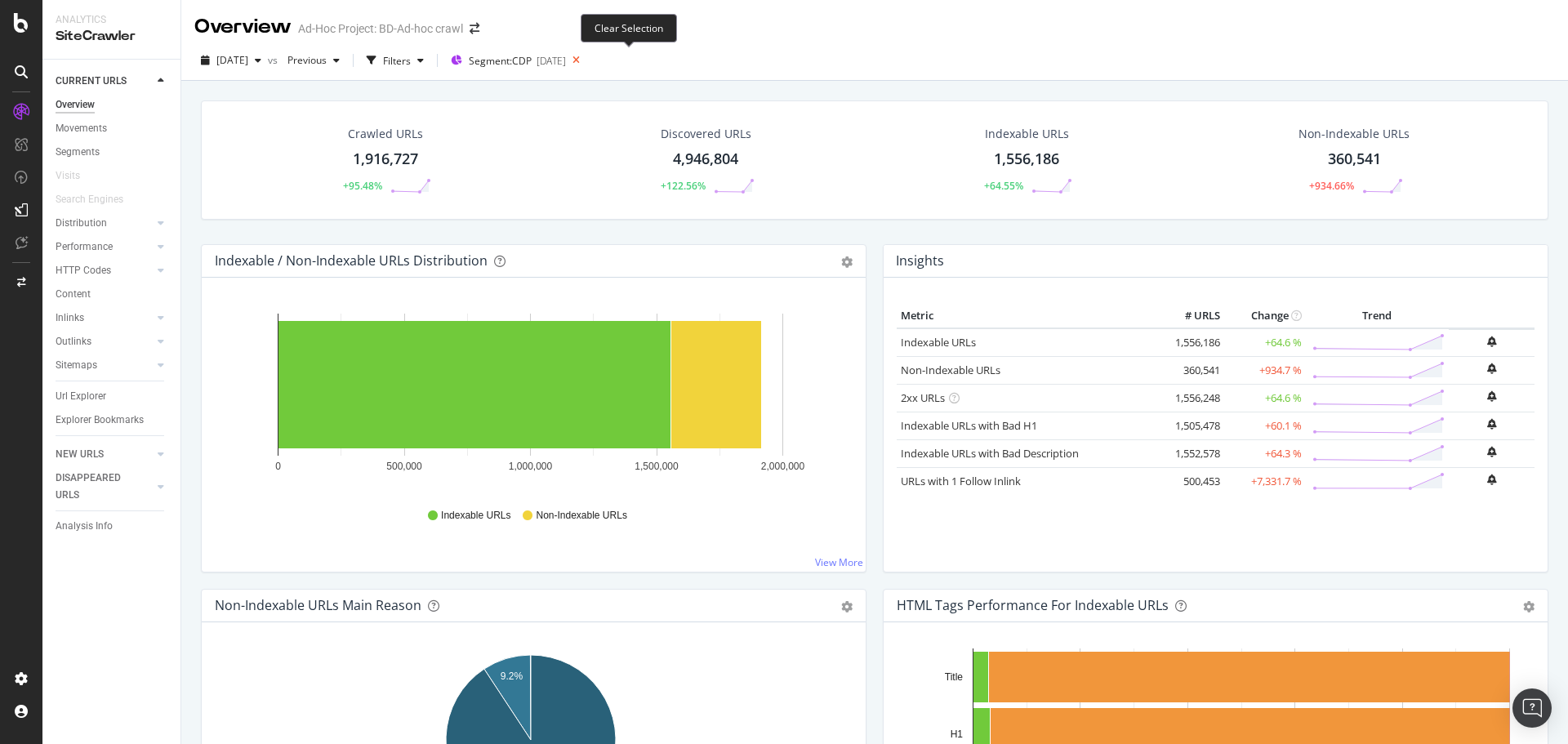
click at [587, 59] on icon at bounding box center [576, 61] width 20 height 23
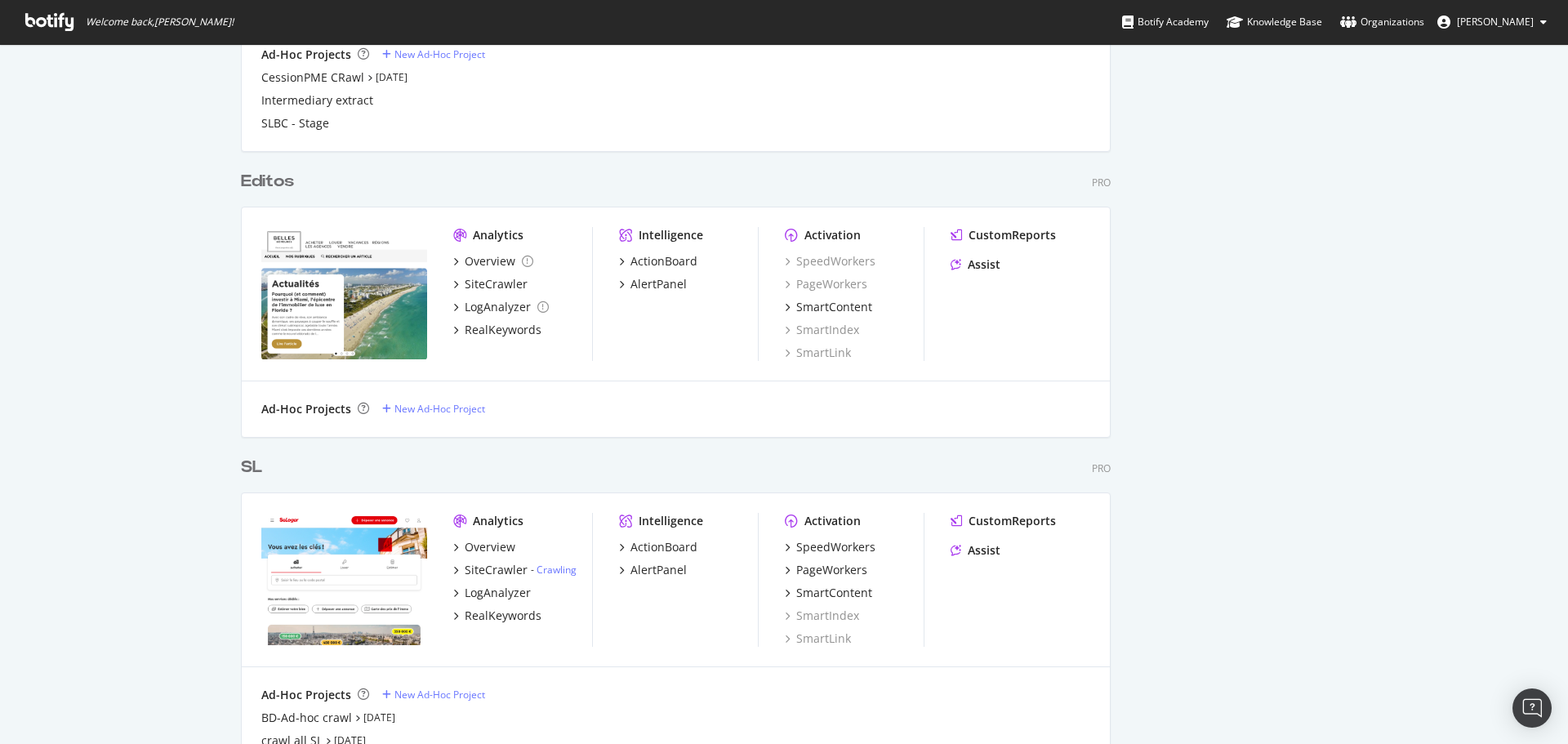
scroll to position [1238, 0]
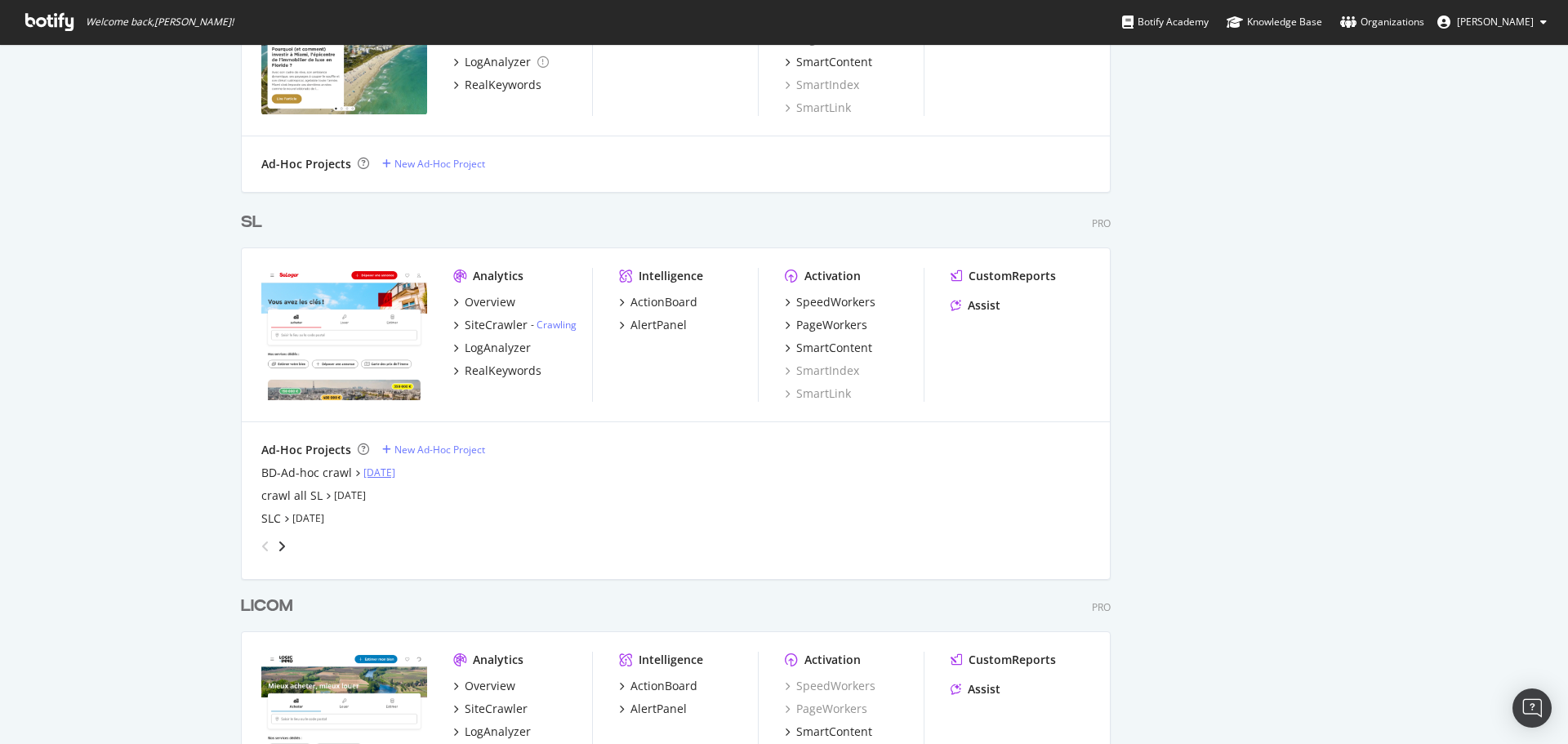
click at [375, 472] on link "[DATE]" at bounding box center [379, 472] width 32 height 14
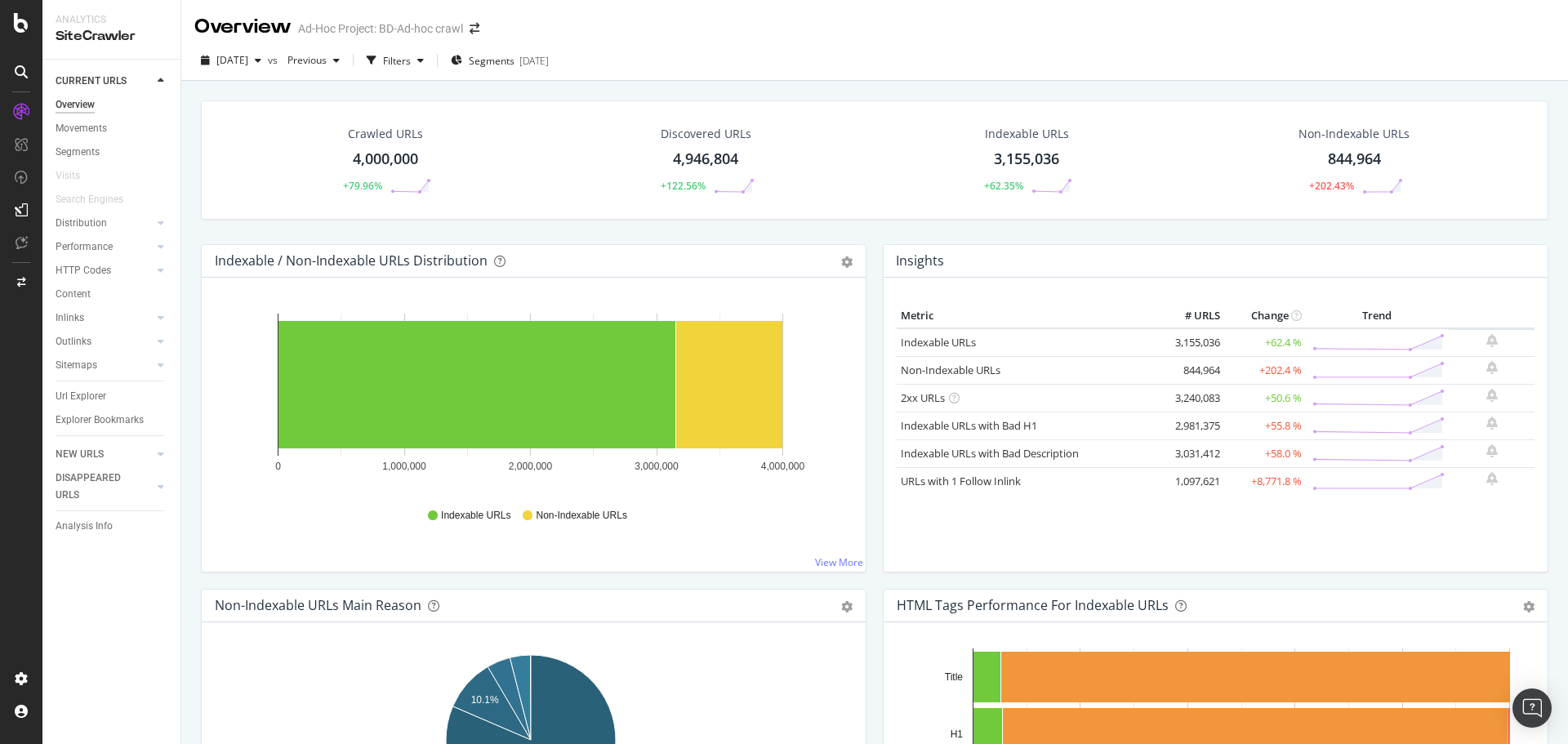
drag, startPoint x: 70, startPoint y: 289, endPoint x: 206, endPoint y: 214, distance: 155.3
click at [70, 289] on div "Content" at bounding box center [73, 295] width 35 height 17
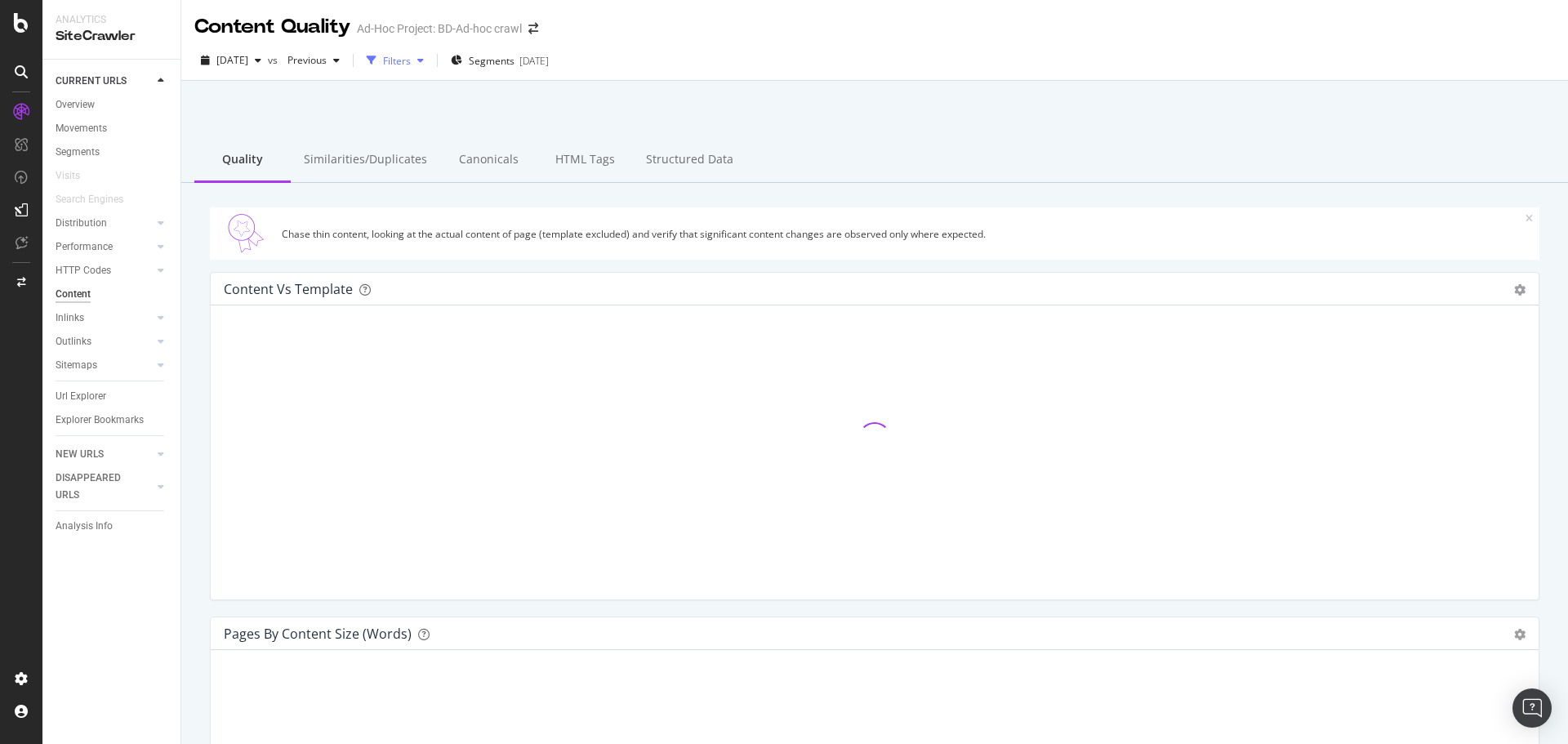
click at [431, 63] on div "button" at bounding box center [421, 60] width 19 height 10
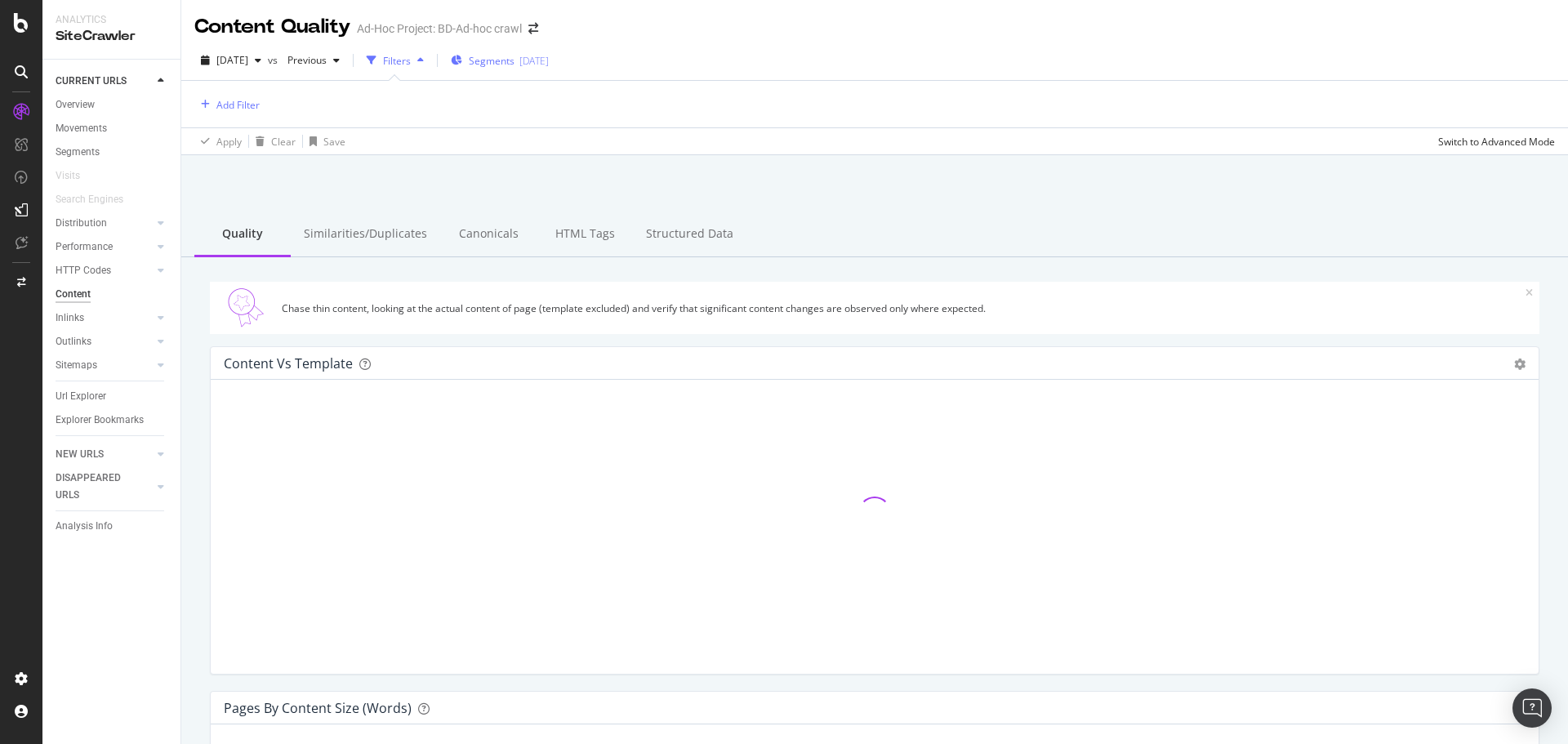
click at [549, 57] on div "[DATE]" at bounding box center [534, 61] width 29 height 14
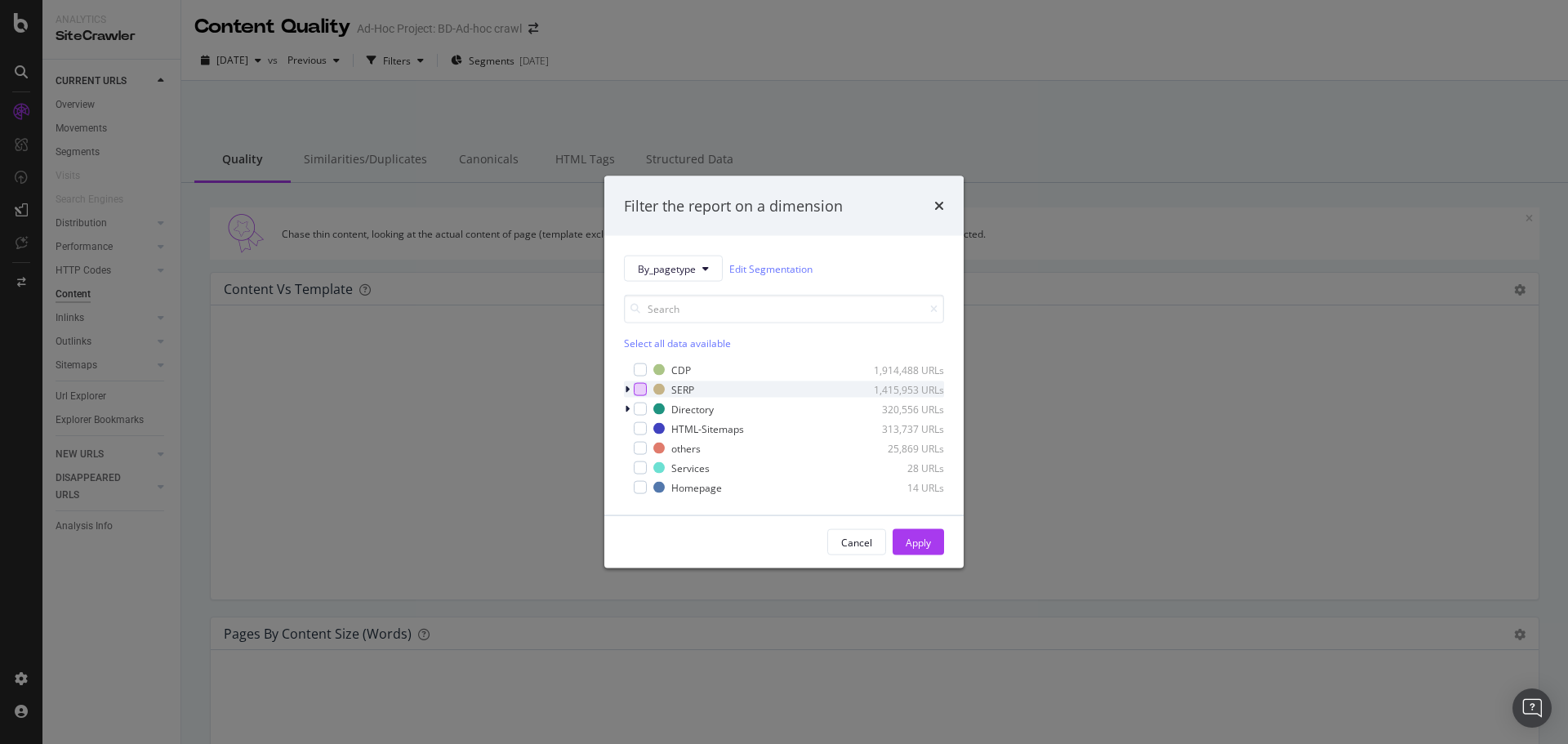
click at [643, 386] on div "modal" at bounding box center [639, 389] width 13 height 13
click at [928, 542] on div "Apply" at bounding box center [918, 542] width 25 height 14
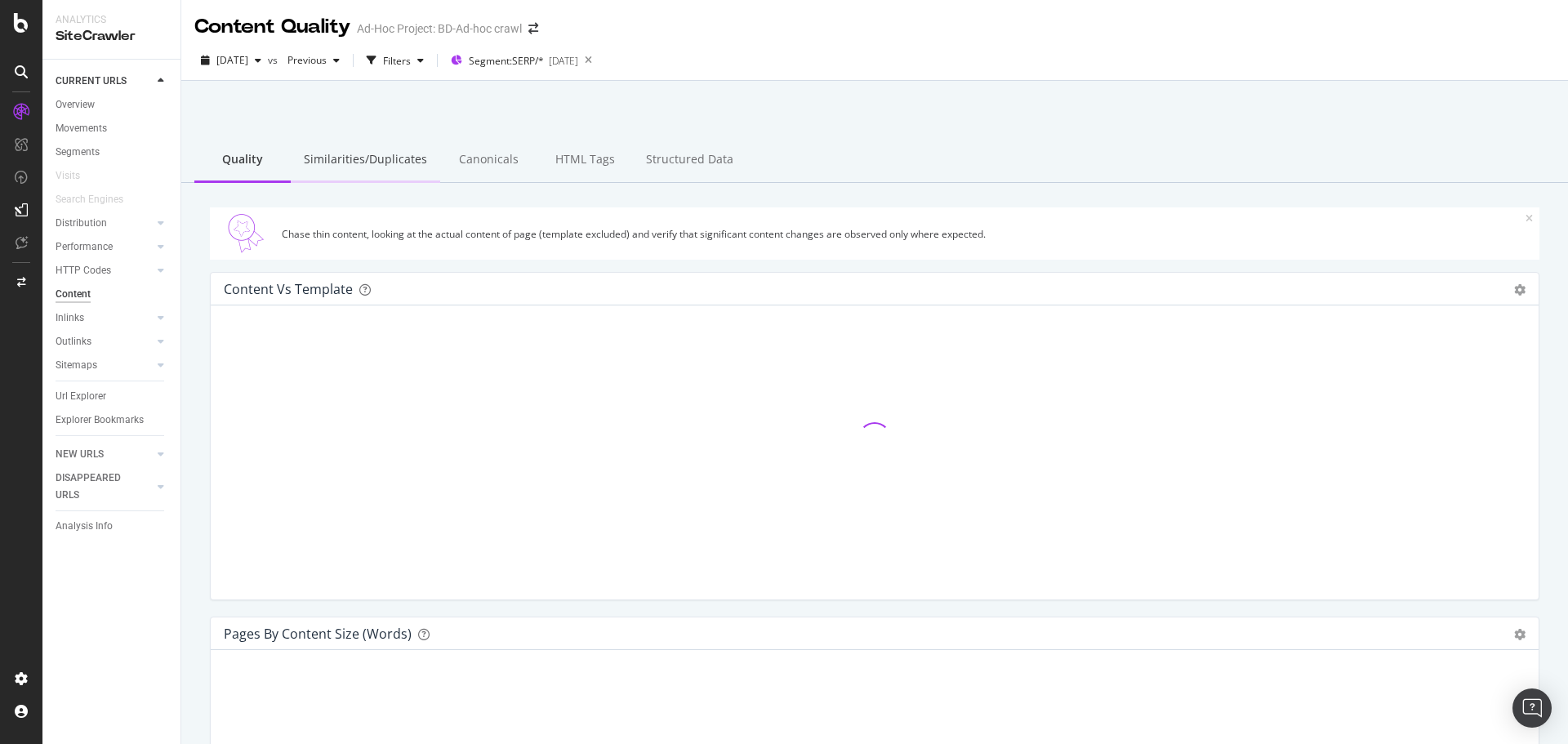
click at [375, 163] on div "Similarities/Duplicates" at bounding box center [366, 160] width 149 height 45
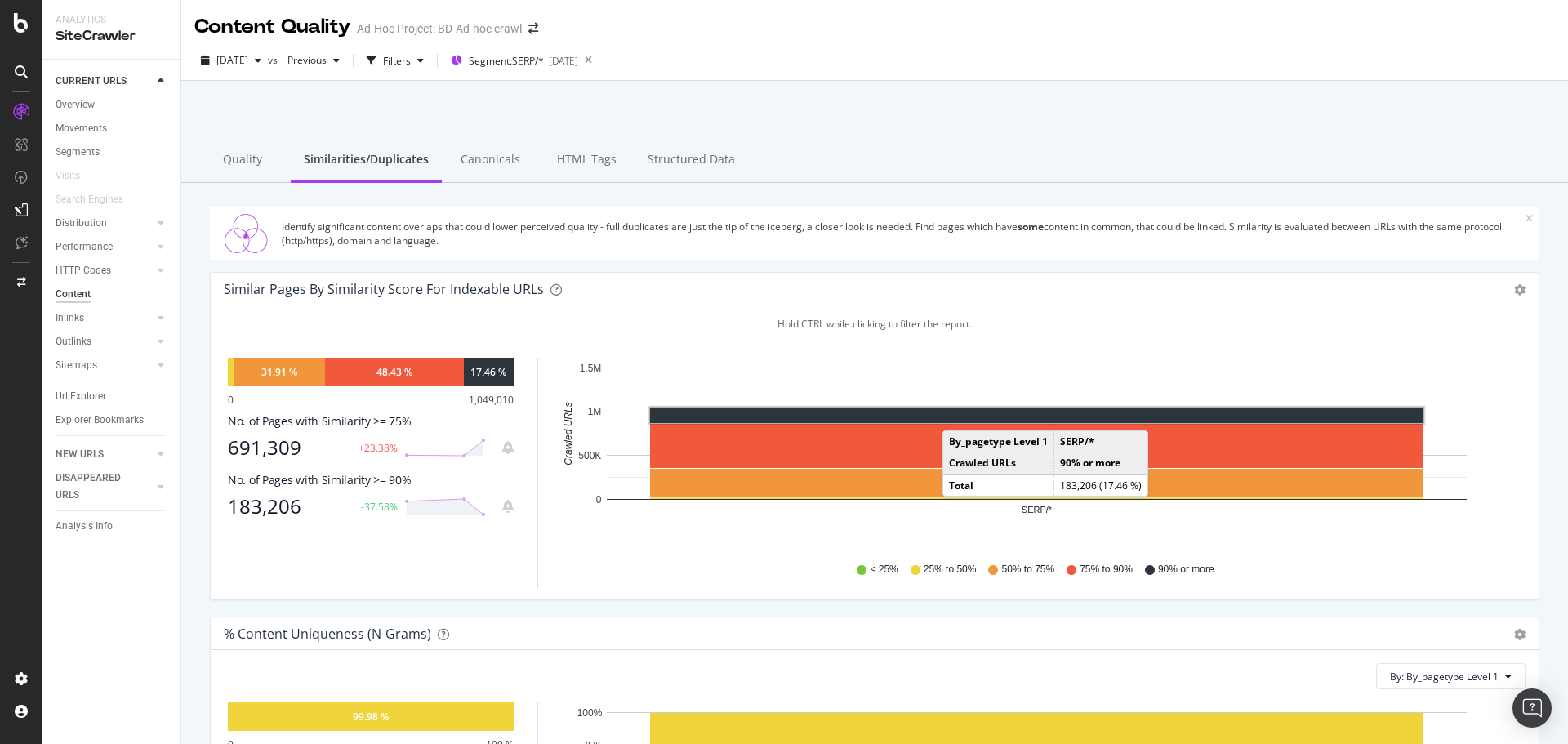
click at [959, 414] on rect "A chart." at bounding box center [1036, 415] width 773 height 16
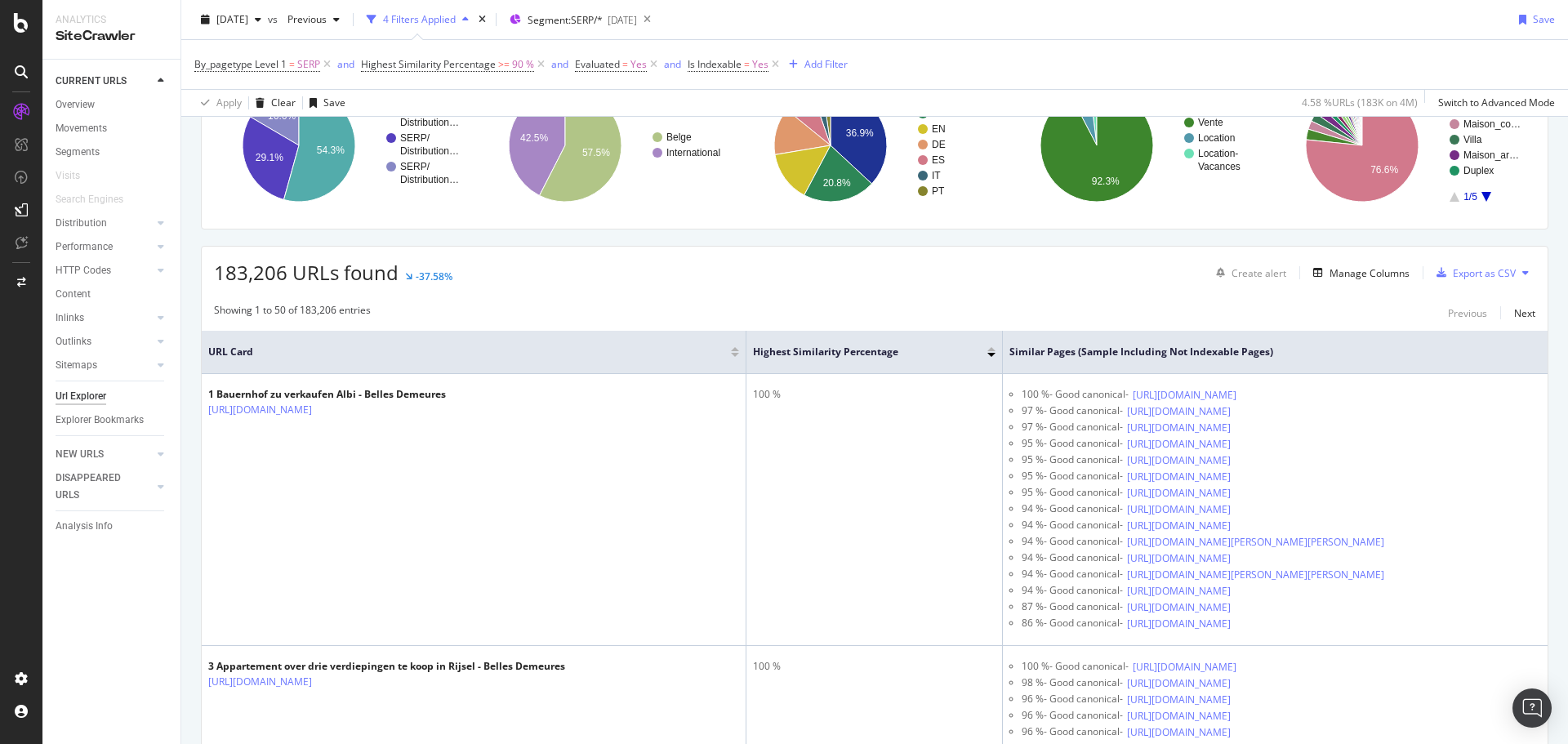
scroll to position [163, 0]
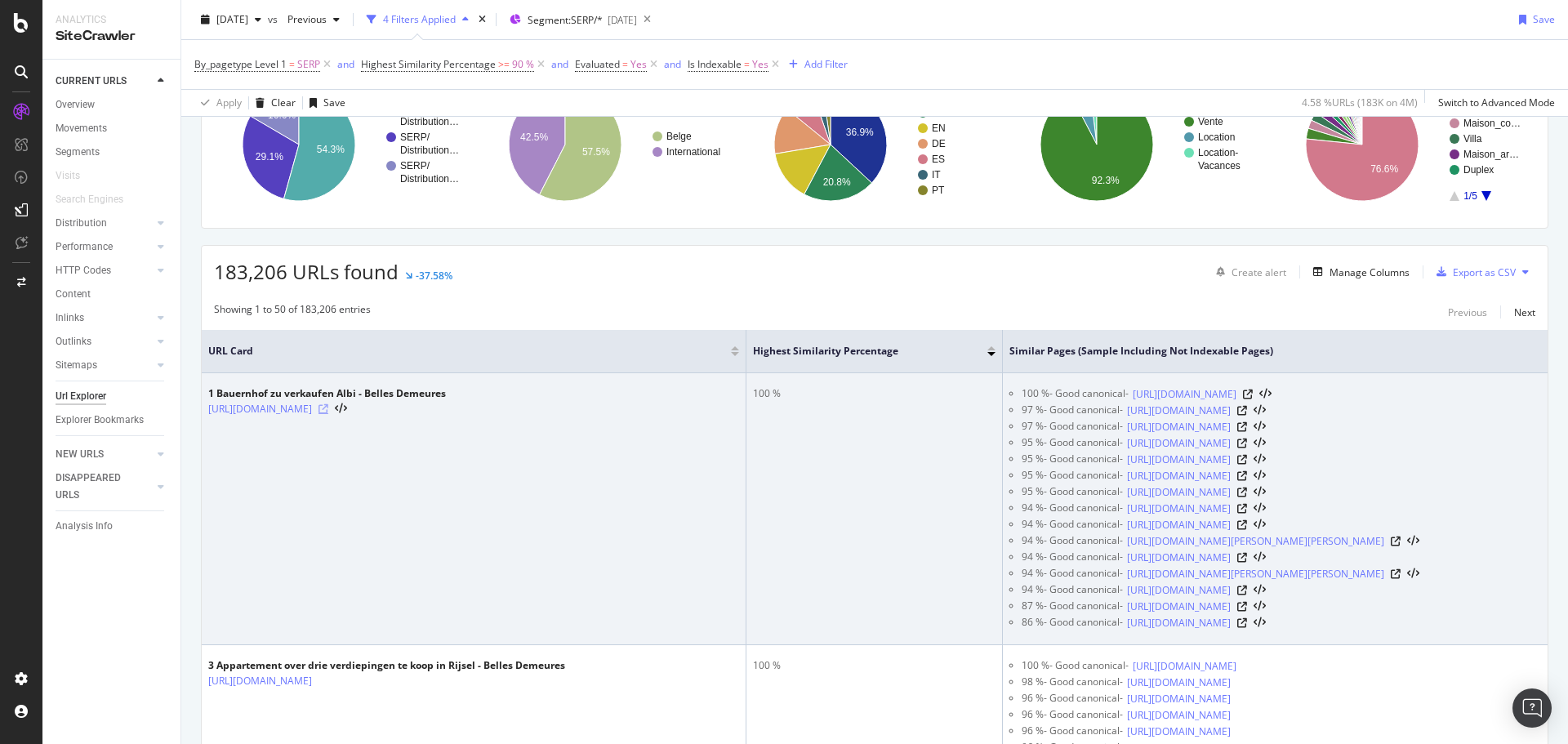
click at [328, 414] on icon at bounding box center [323, 409] width 10 height 10
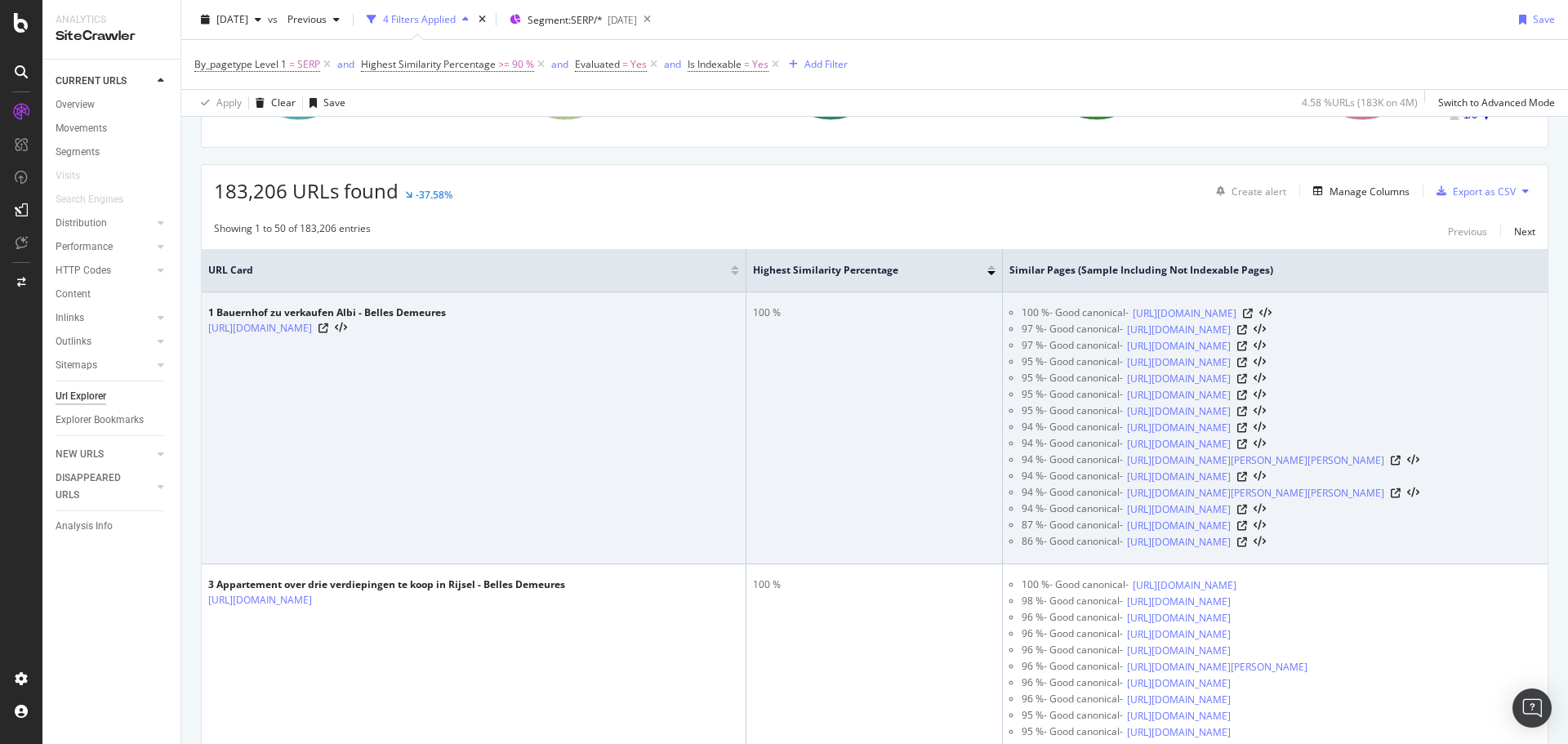
scroll to position [245, 0]
click at [1253, 318] on icon at bounding box center [1248, 312] width 10 height 10
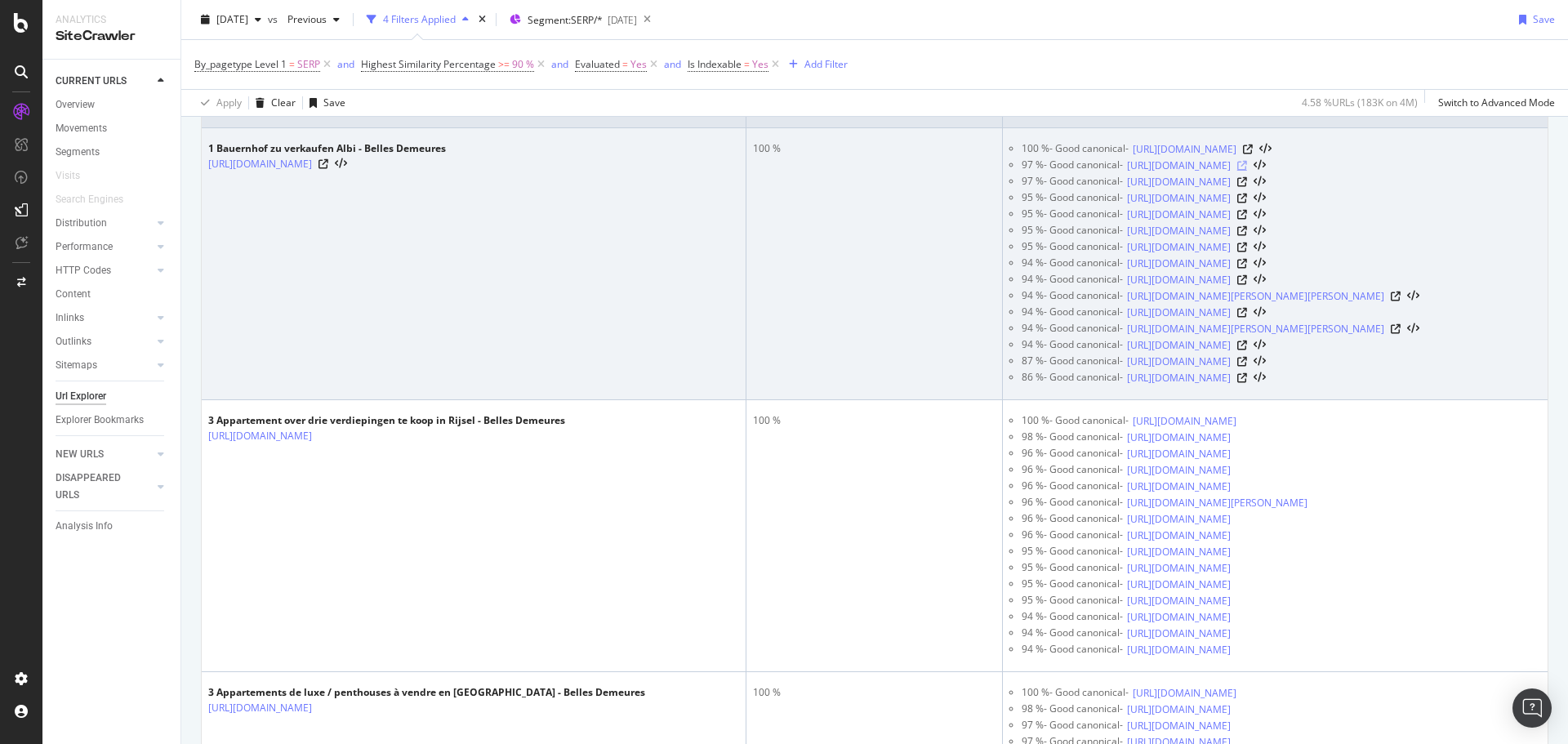
click at [1247, 171] on icon at bounding box center [1242, 166] width 10 height 10
click at [1247, 187] on icon at bounding box center [1242, 182] width 10 height 10
click at [1247, 204] on icon at bounding box center [1242, 199] width 10 height 10
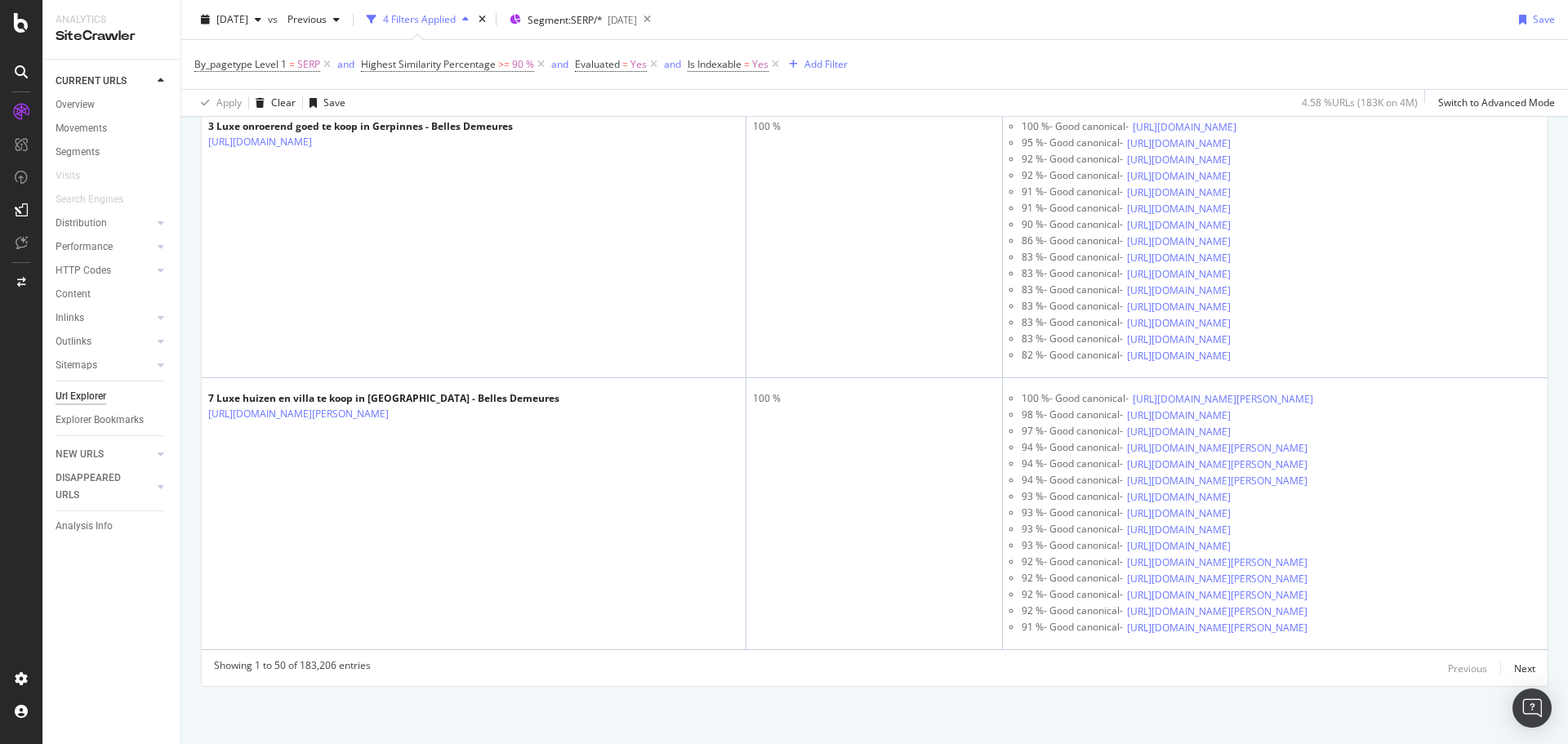
scroll to position [23050, 0]
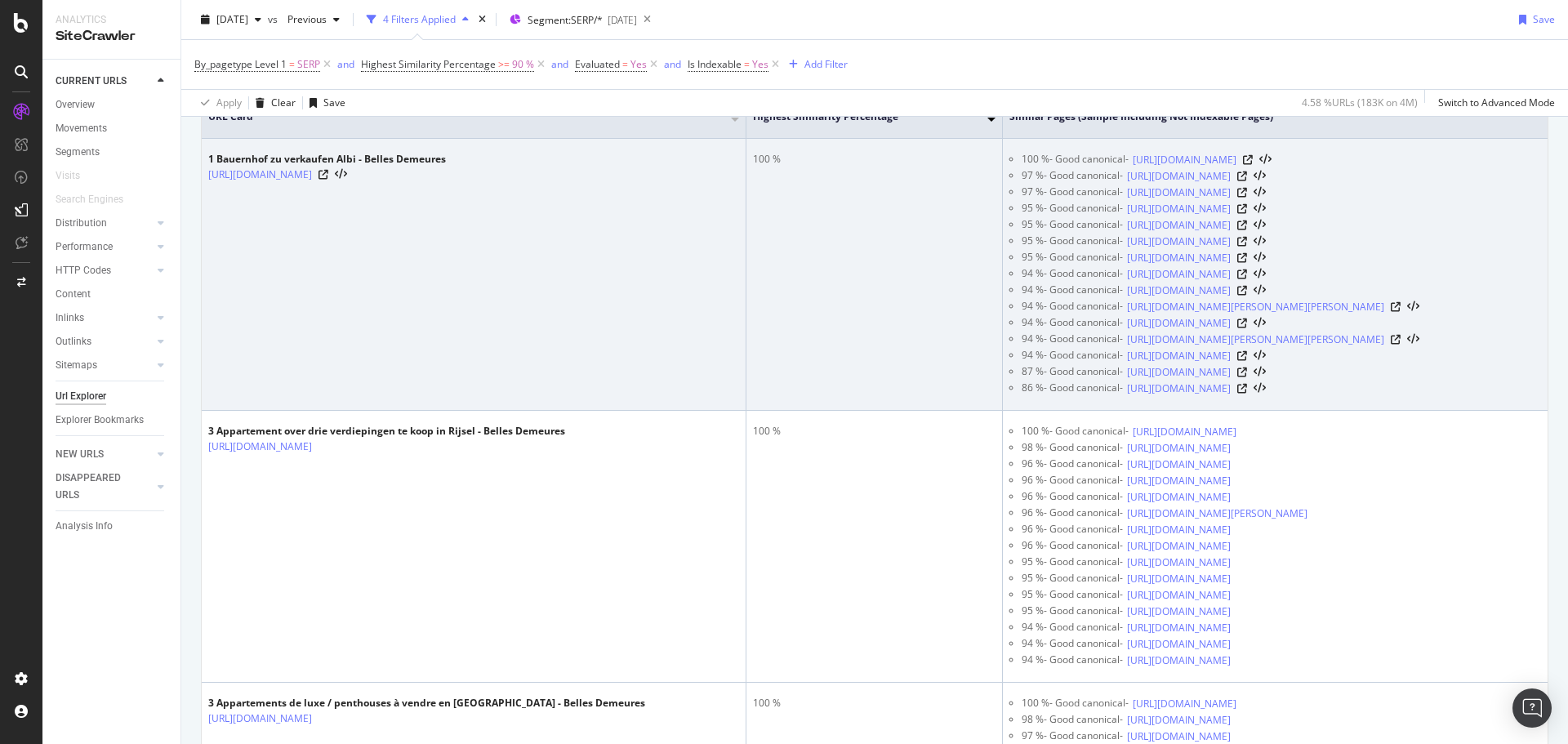
scroll to position [71, 0]
